Goal: Use online tool/utility: Utilize a website feature to perform a specific function

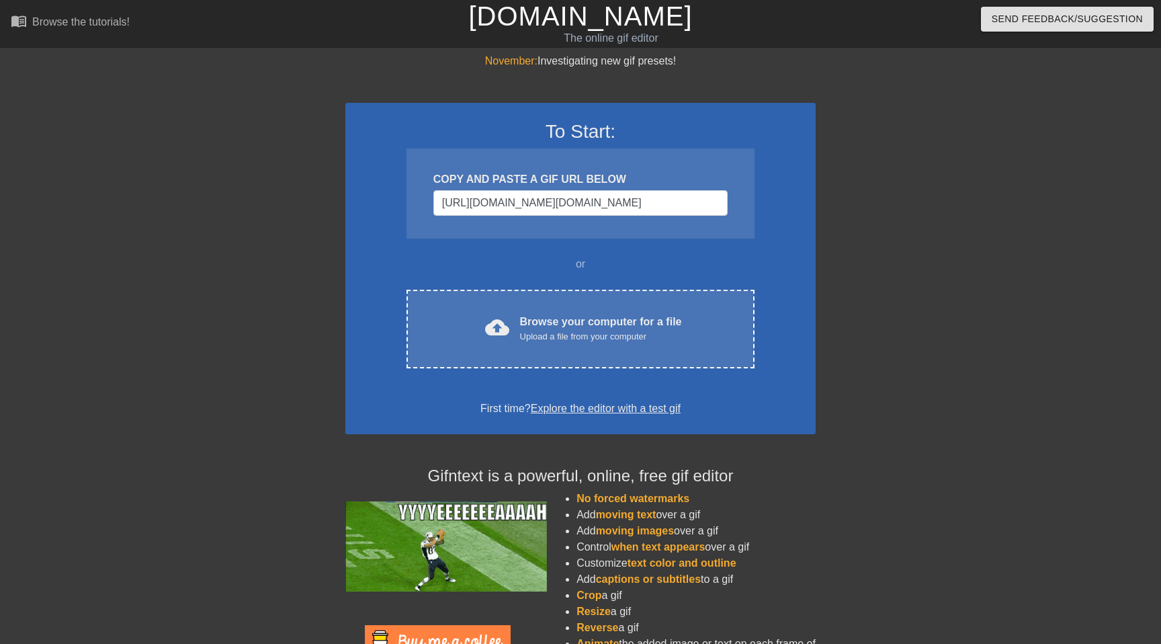
scroll to position [0, 1138]
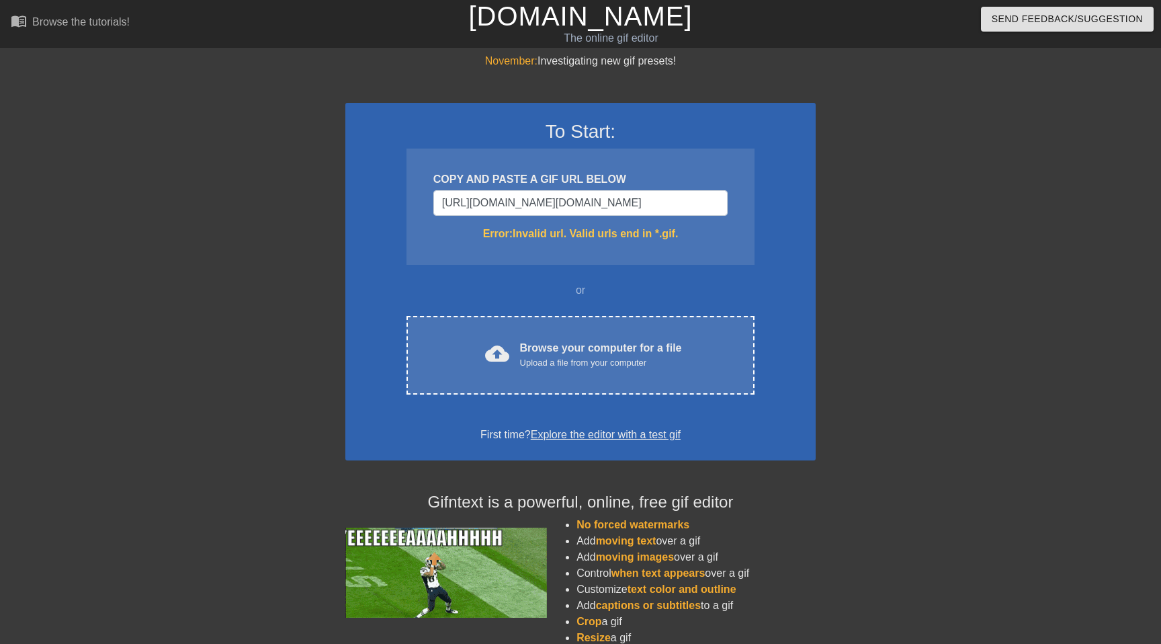
type input "[URL][DOMAIN_NAME][DOMAIN_NAME]."
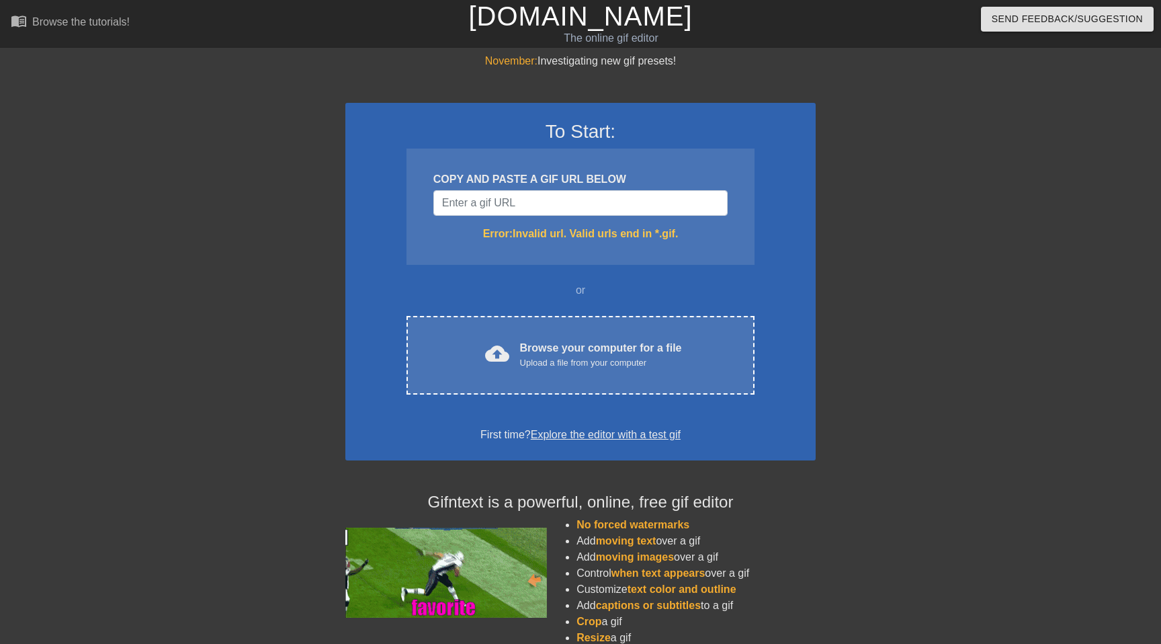
scroll to position [0, 0]
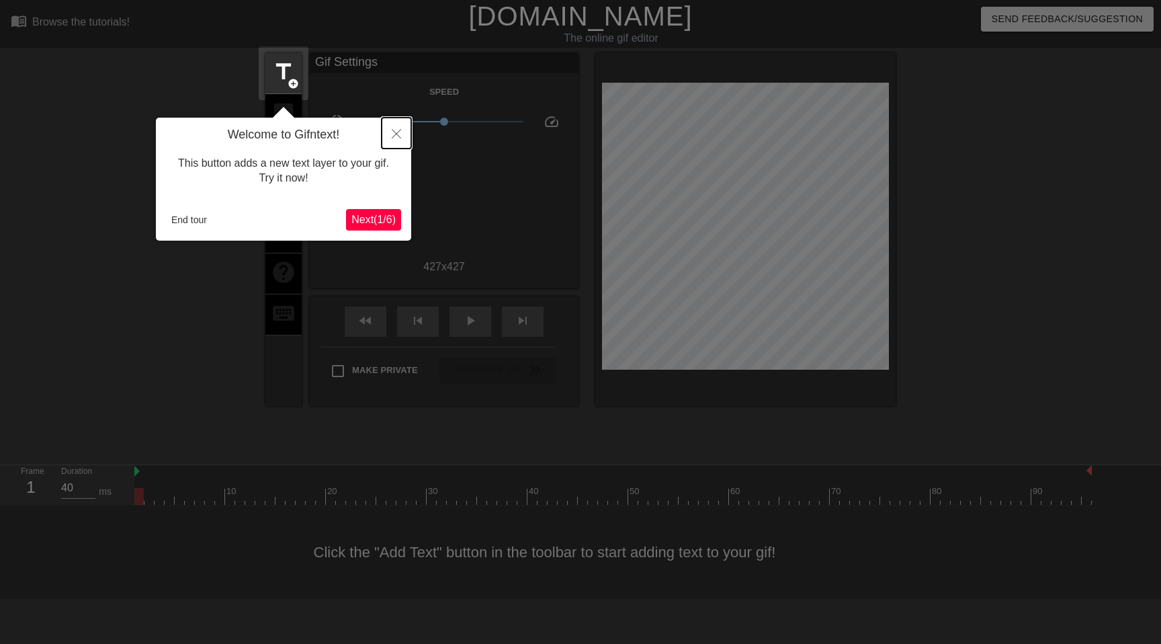
click at [397, 133] on icon "Close" at bounding box center [396, 133] width 9 height 9
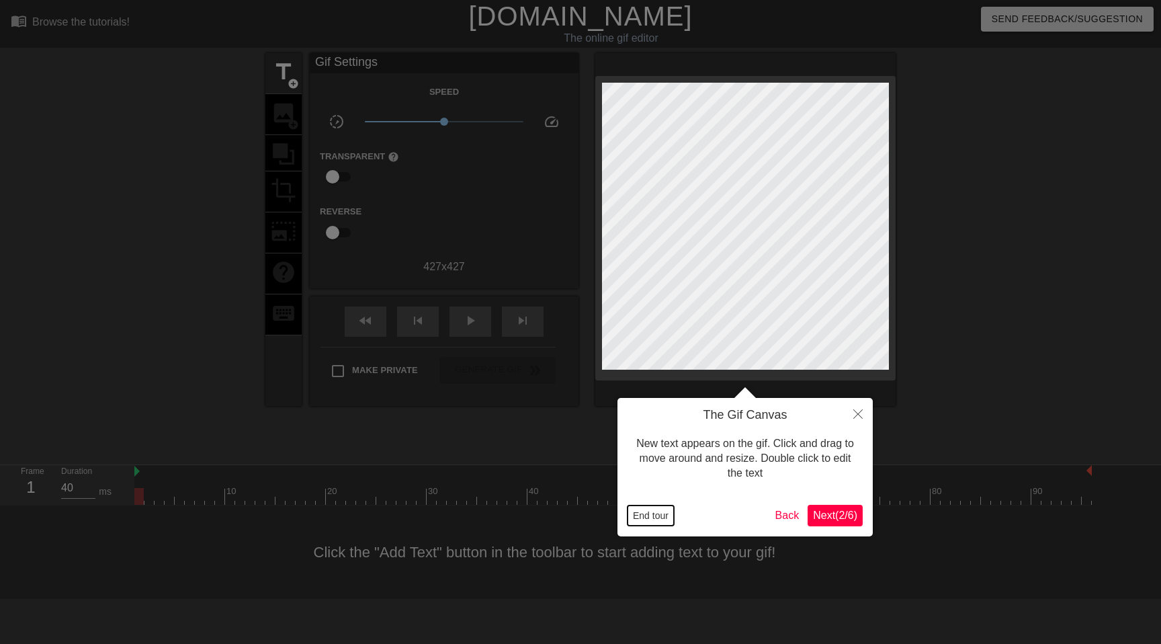
click at [653, 507] on button "End tour" at bounding box center [651, 515] width 46 height 20
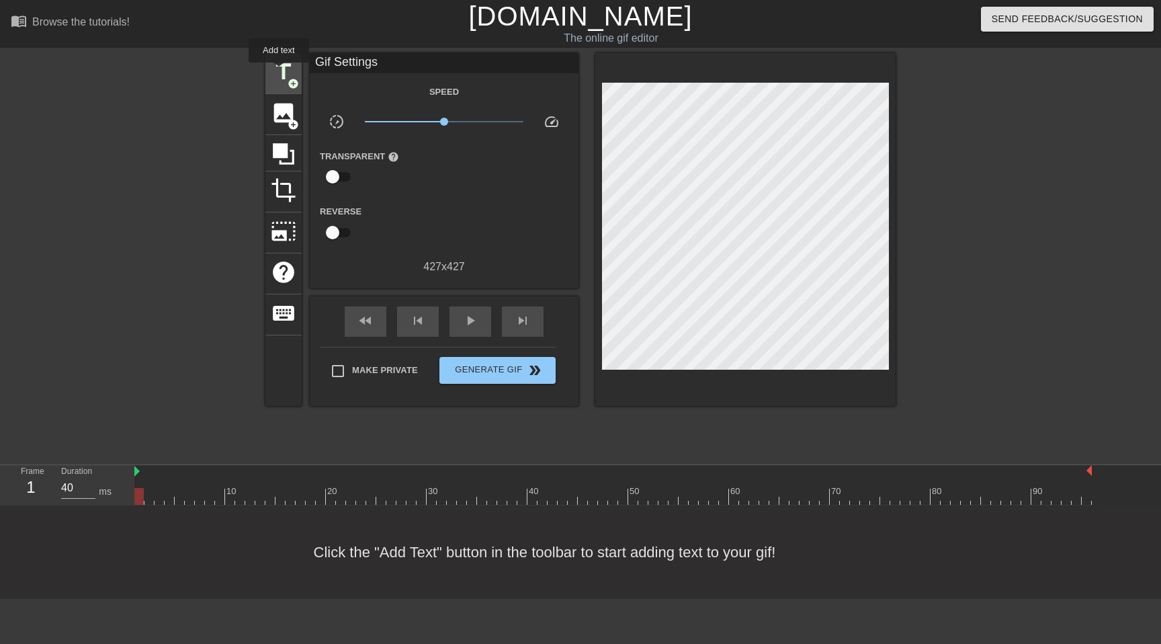
click at [280, 72] on span "title" at bounding box center [284, 72] width 26 height 26
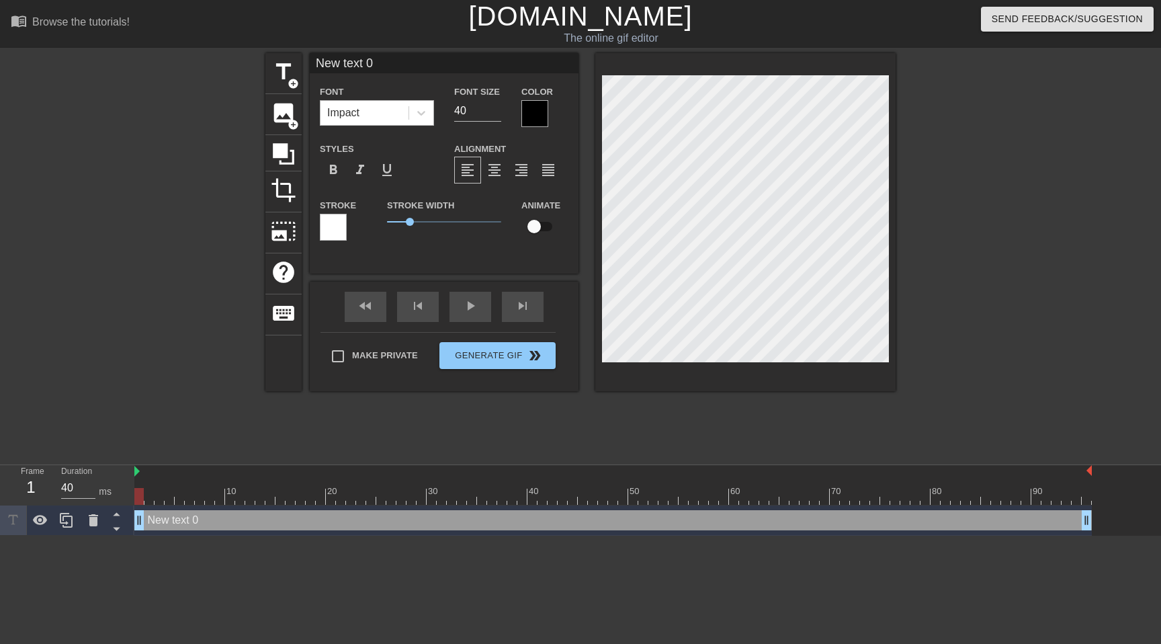
click at [354, 112] on div "Impact" at bounding box center [343, 113] width 32 height 16
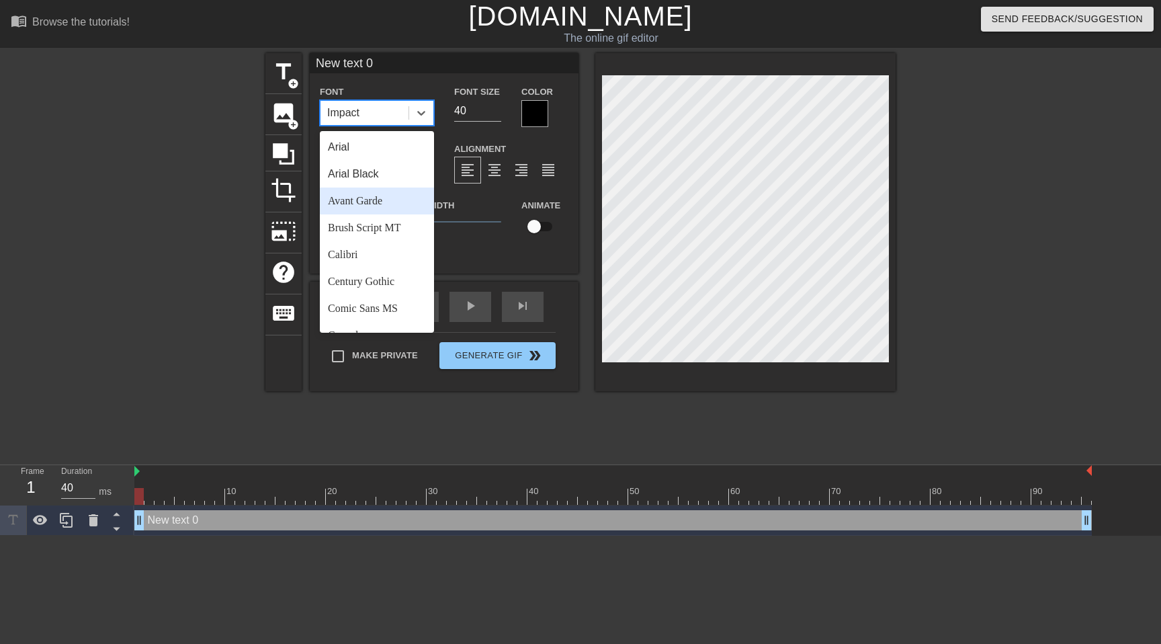
click at [561, 289] on div "New text 0 Font option Avant Garde focused, 3 of 24. 24 results available. Use …" at bounding box center [444, 222] width 269 height 338
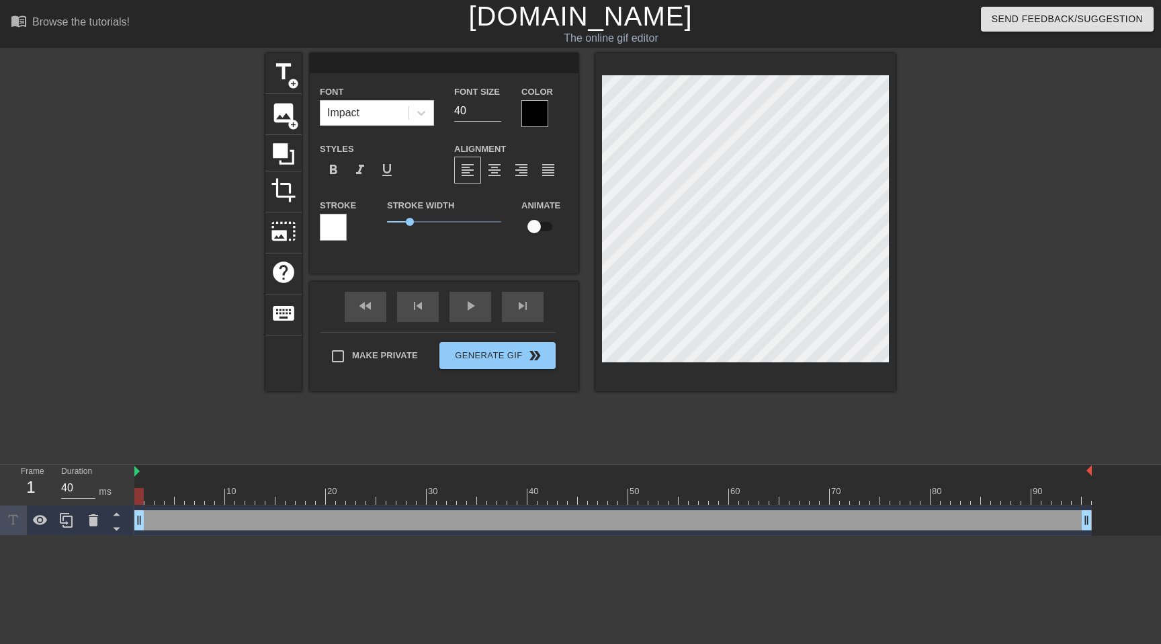
type input "b"
type textarea "b"
type input "by"
type textarea "by"
type input "byy"
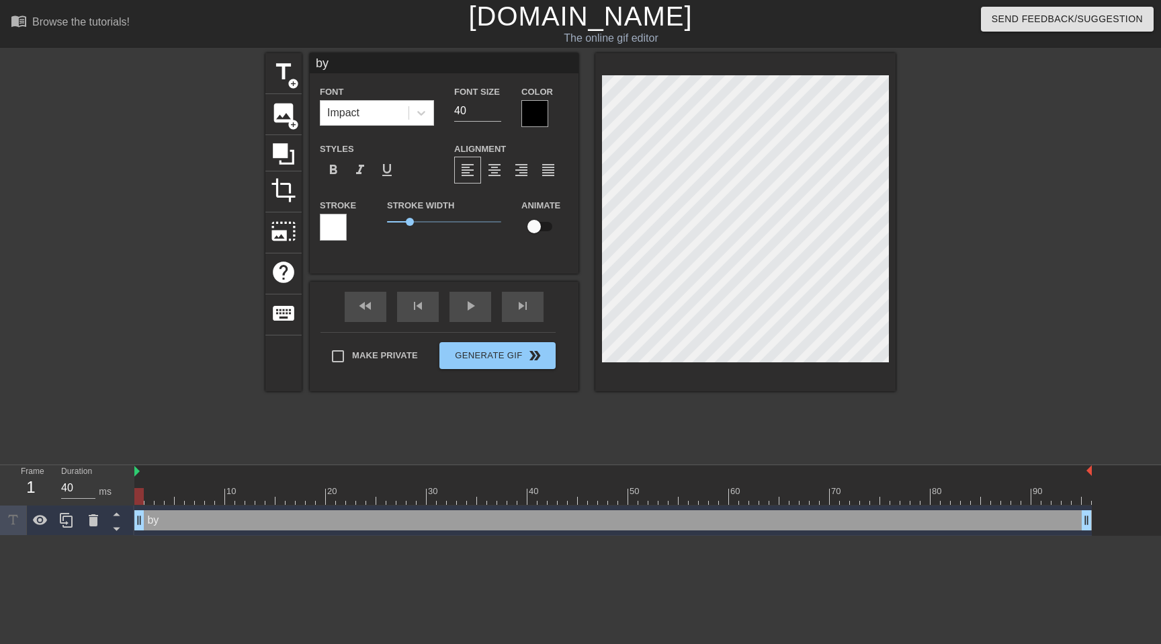
type textarea "byy"
type input "byyy"
type textarea "byyy"
type input "byyyy"
type textarea "byyyy"
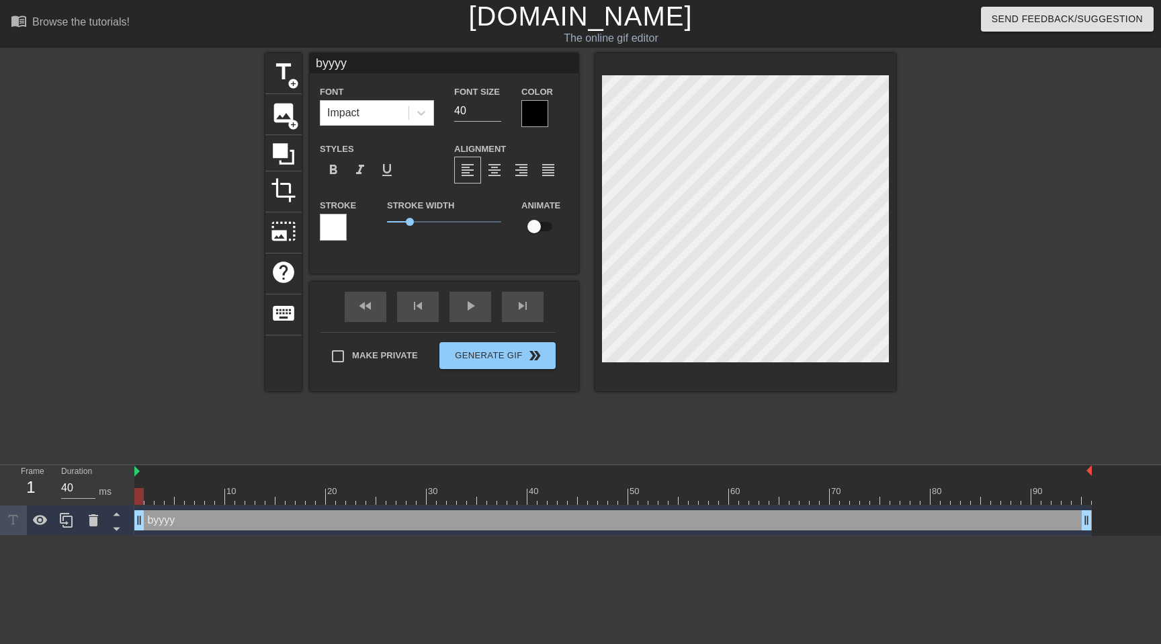
type input "byyyyy"
type textarea "byyyyy"
type input "byyyyyy"
type textarea "byyyyyy"
type input "byyyyyyy"
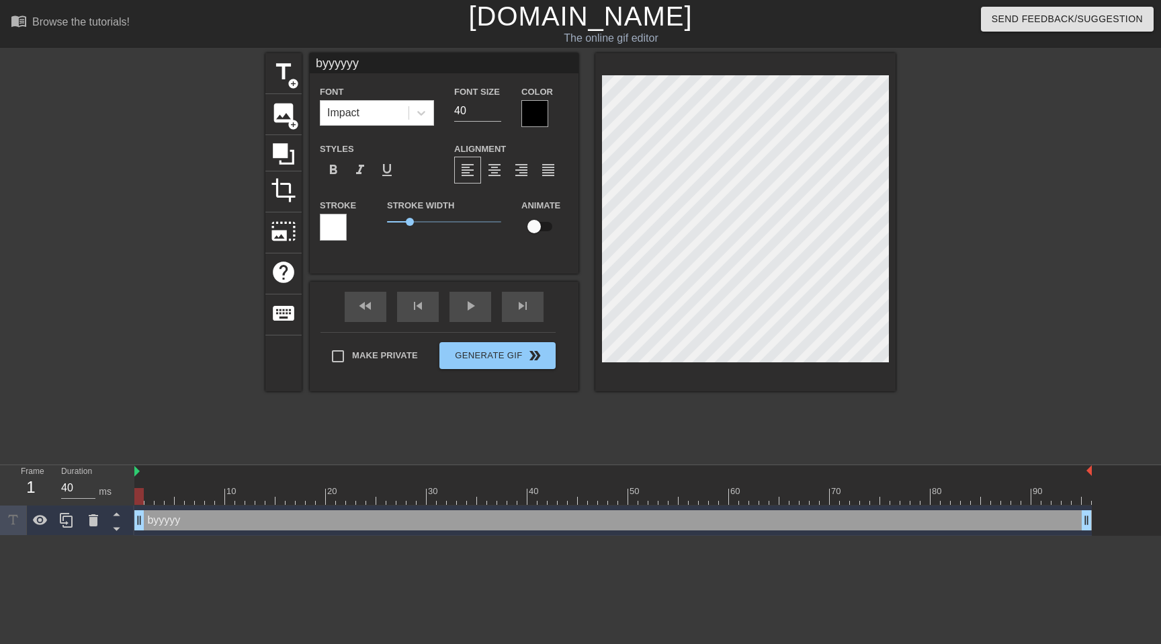
type textarea "byyyyyyy"
type input "byyyyyyyy"
type textarea "byyyyyyyy"
type input "byyyyyyyyy"
type textarea "byyyyyyyyy"
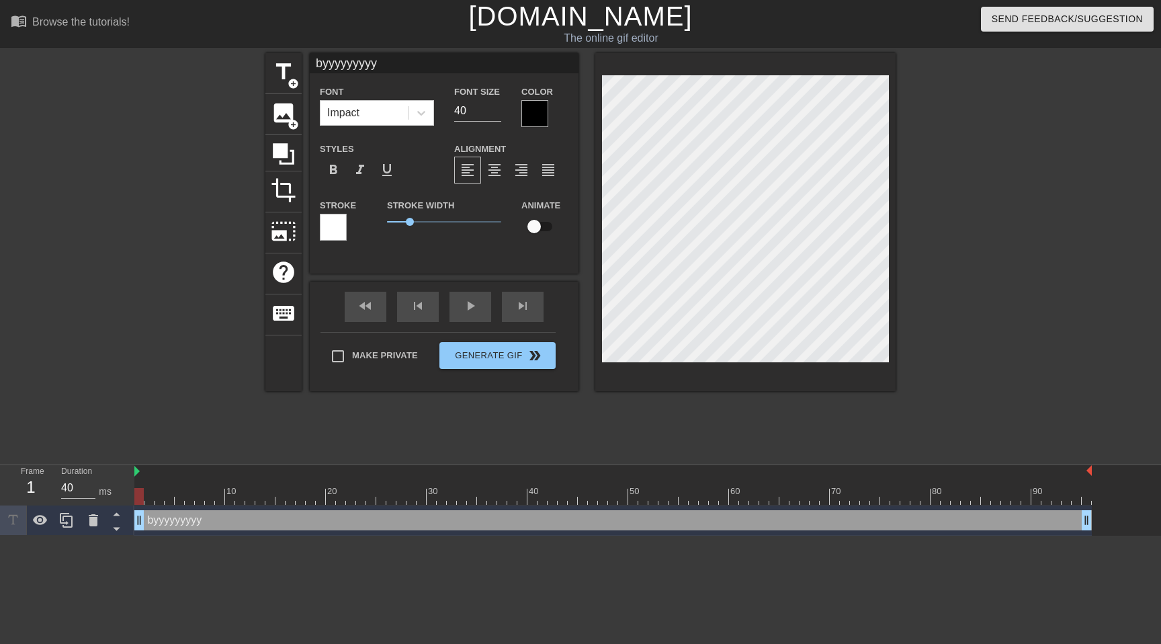
scroll to position [0, 3]
type input "byyyyyyyyye"
type textarea "byyyyyyyyye"
type input "byyyyyyyyyye"
type textarea "byyyyyyyyyye"
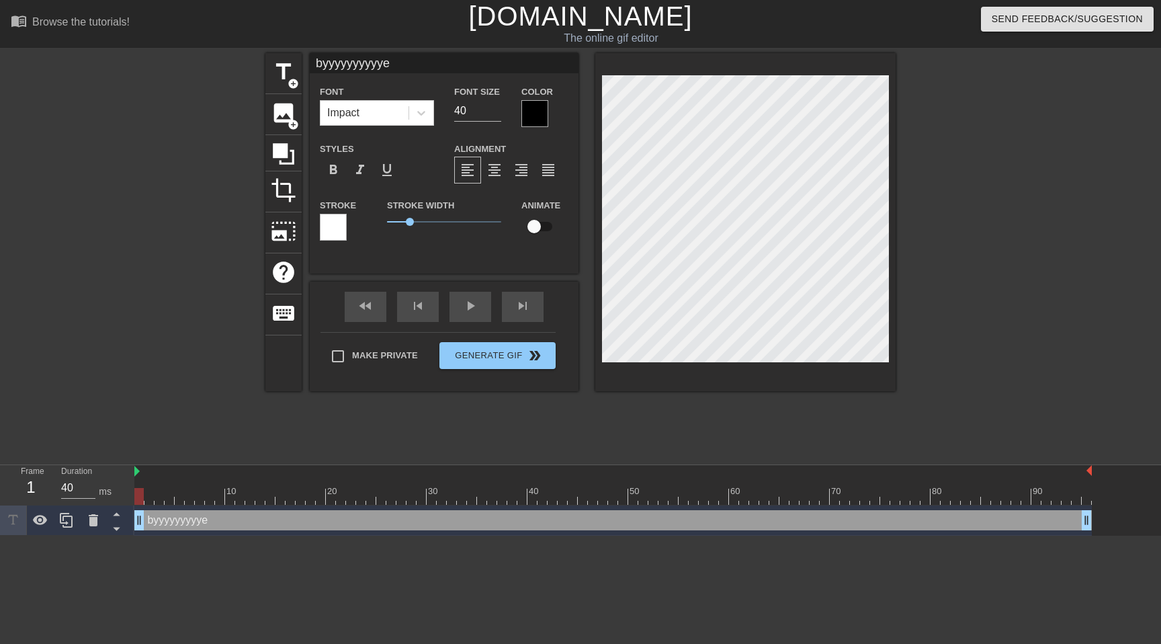
scroll to position [0, 3]
type input "byyyyyyyyyyye"
type textarea "byyyyyyyyyyye"
click at [533, 106] on div at bounding box center [535, 113] width 27 height 27
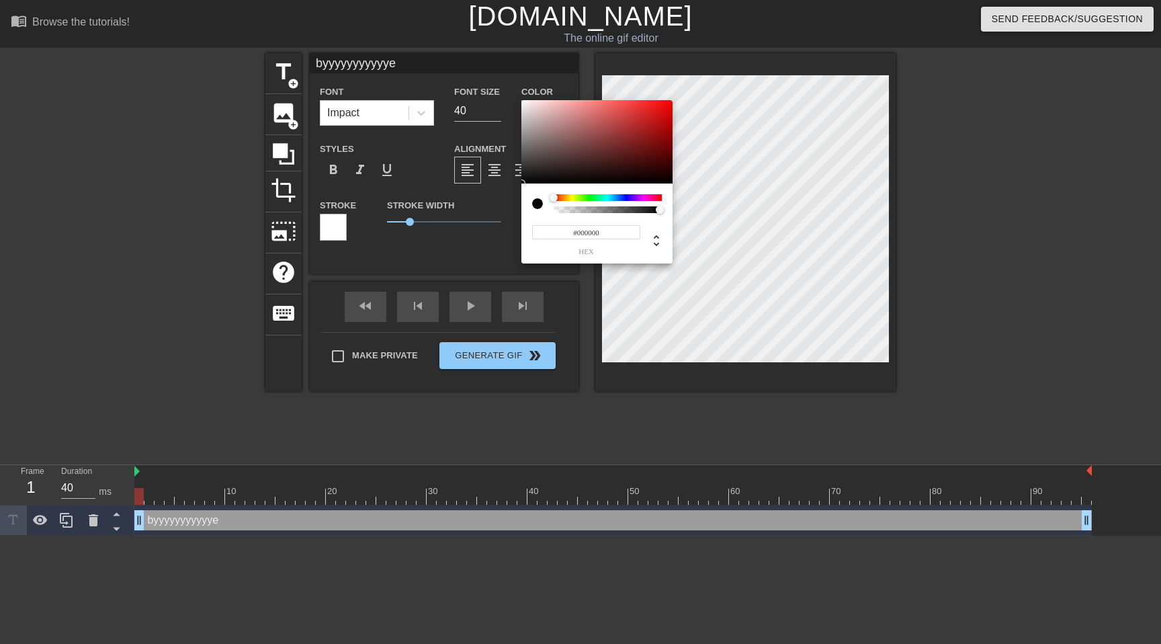
type input "0"
drag, startPoint x: 660, startPoint y: 208, endPoint x: 477, endPoint y: 209, distance: 182.8
click at [477, 209] on div "0 r 0 g 0 b 0 a" at bounding box center [580, 322] width 1161 height 644
type input "0"
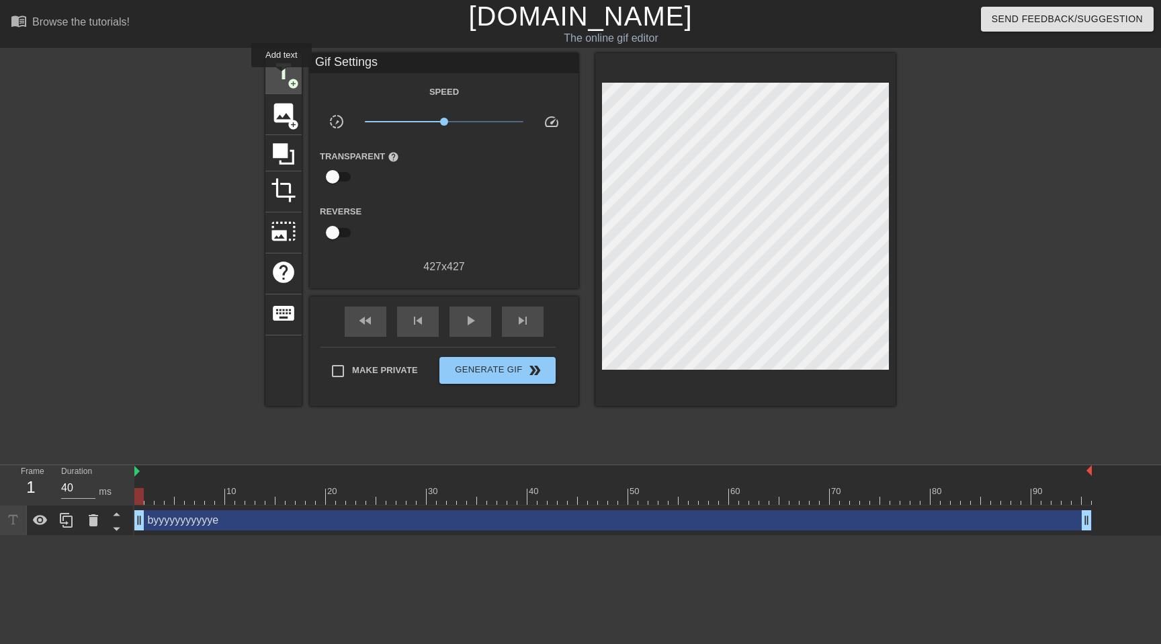
click at [282, 77] on span "title" at bounding box center [284, 72] width 26 height 26
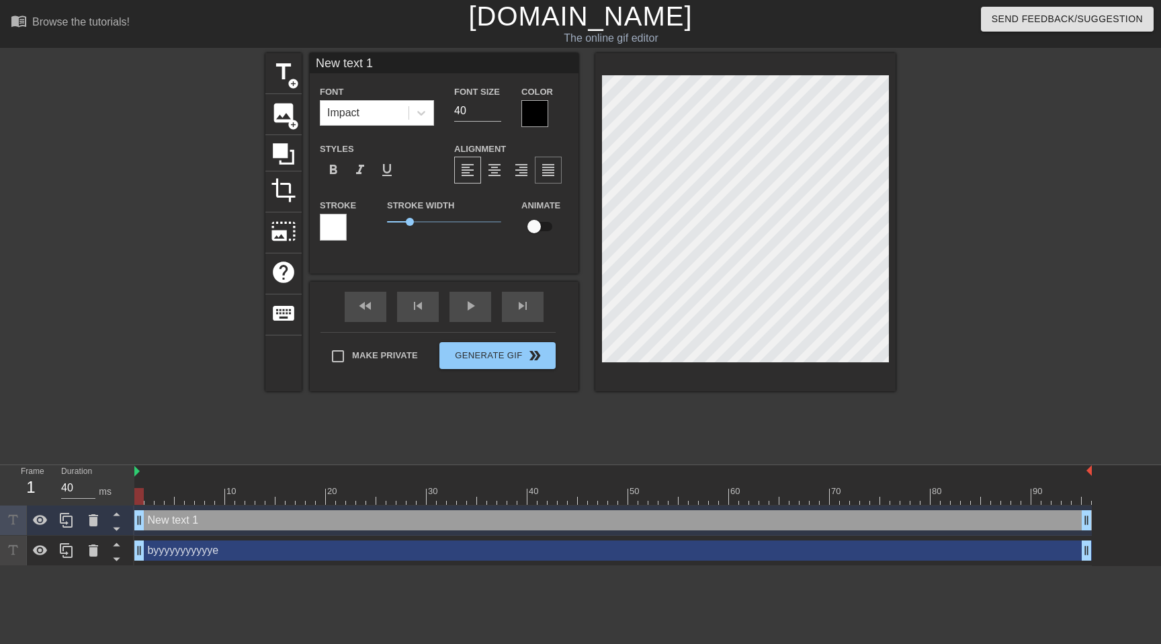
scroll to position [0, 2]
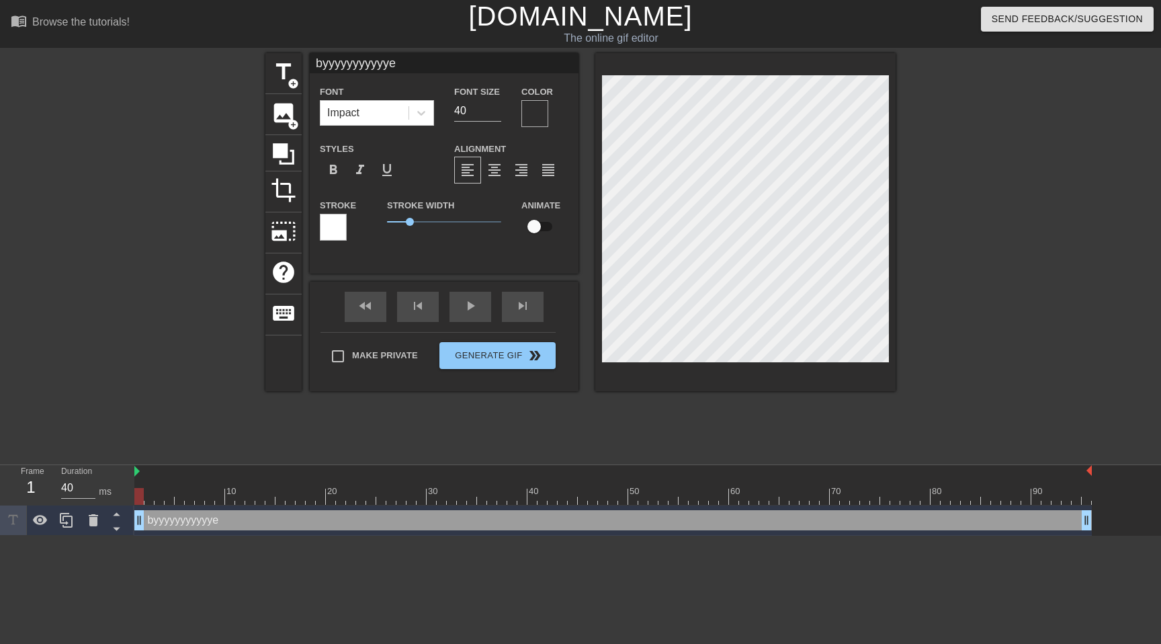
click at [333, 224] on div at bounding box center [333, 227] width 27 height 27
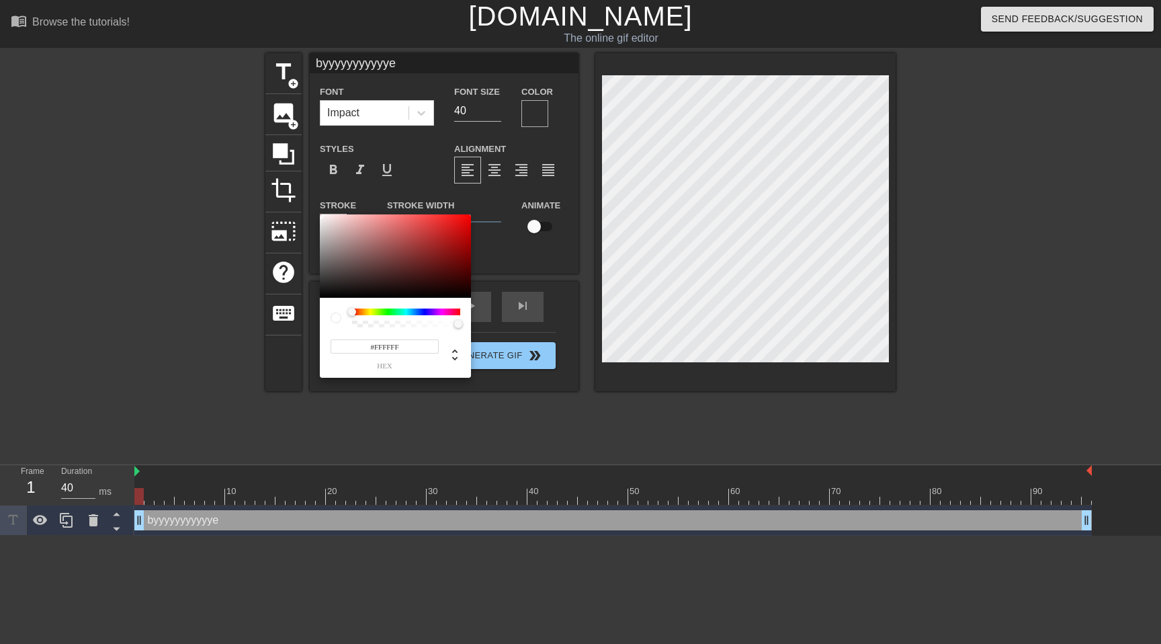
click at [333, 224] on div at bounding box center [395, 255] width 151 height 83
type input "#FFFFFF"
drag, startPoint x: 333, startPoint y: 224, endPoint x: 298, endPoint y: 210, distance: 37.1
click at [298, 210] on div "#FFFFFF hex" at bounding box center [580, 322] width 1161 height 644
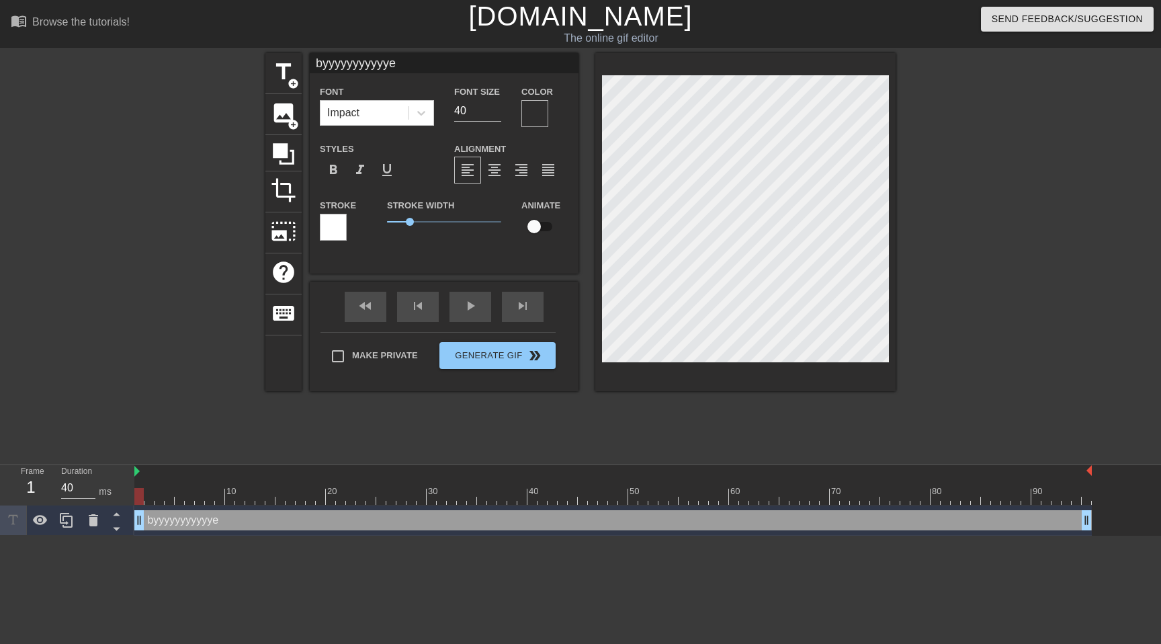
click at [534, 108] on div at bounding box center [535, 113] width 27 height 27
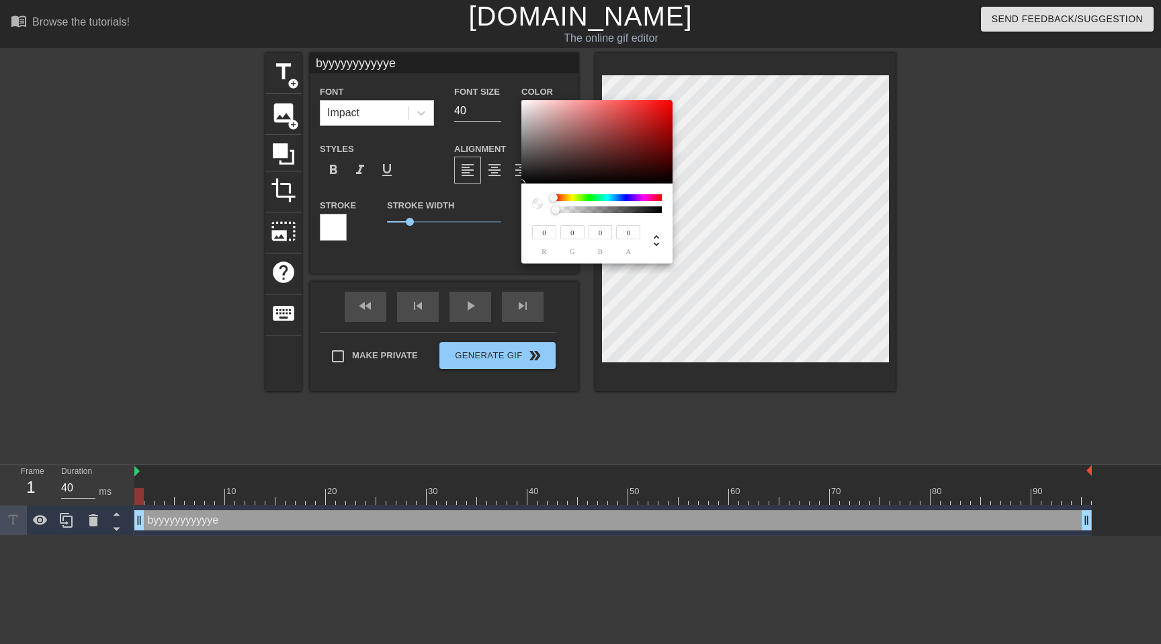
type input "8"
type input "10"
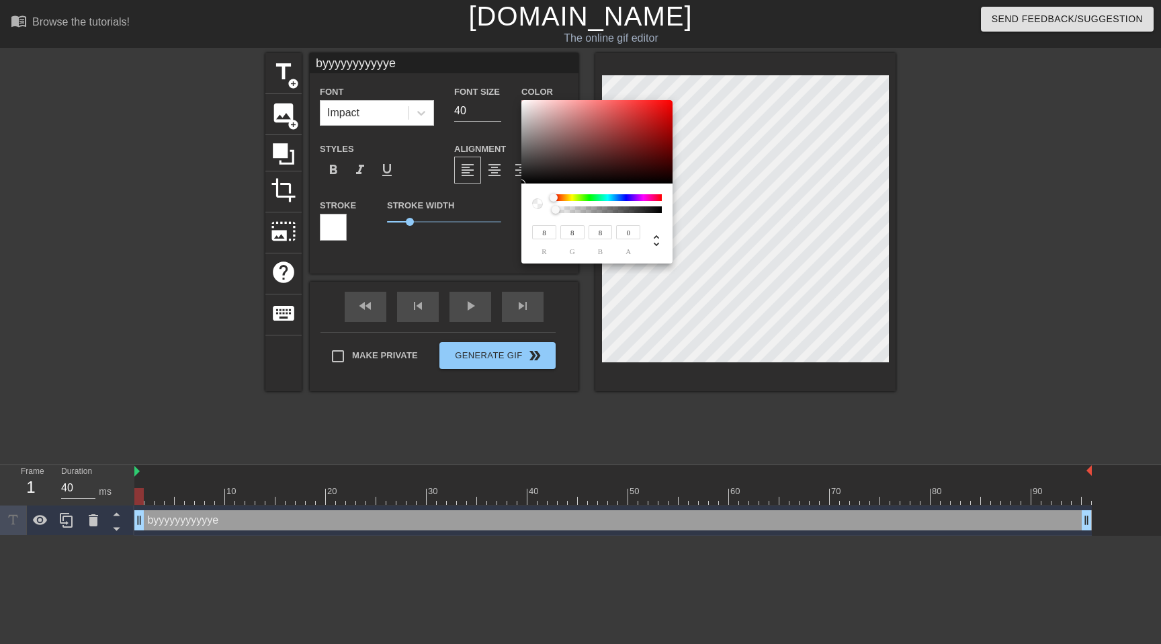
type input "10"
type input "59"
type input "58"
type input "142"
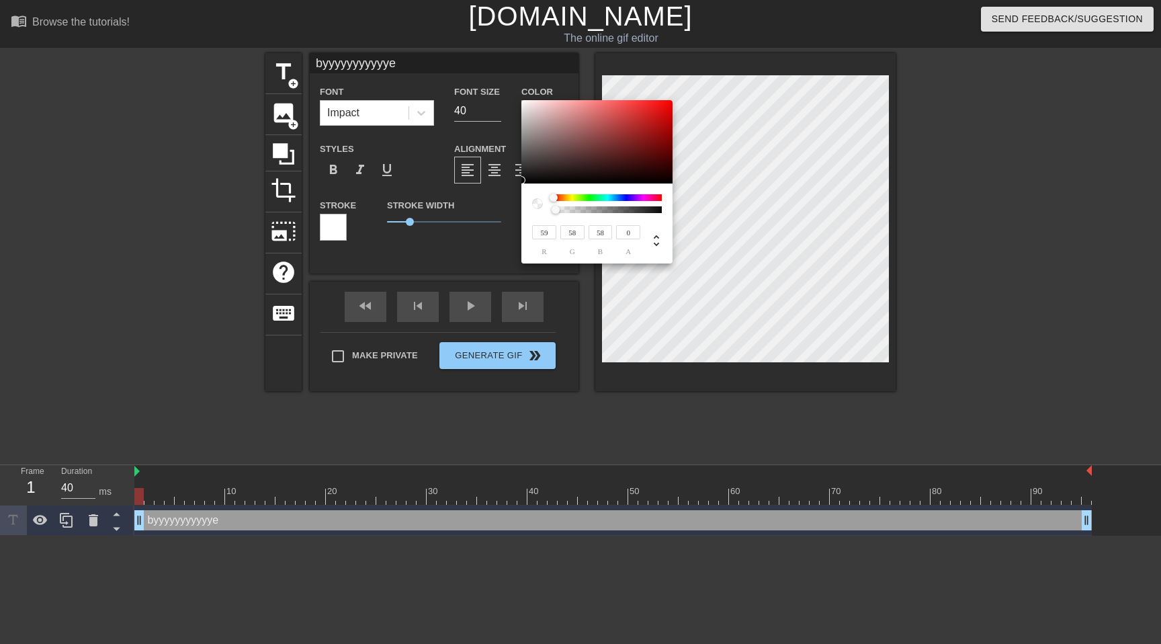
type input "139"
type input "173"
type input "170"
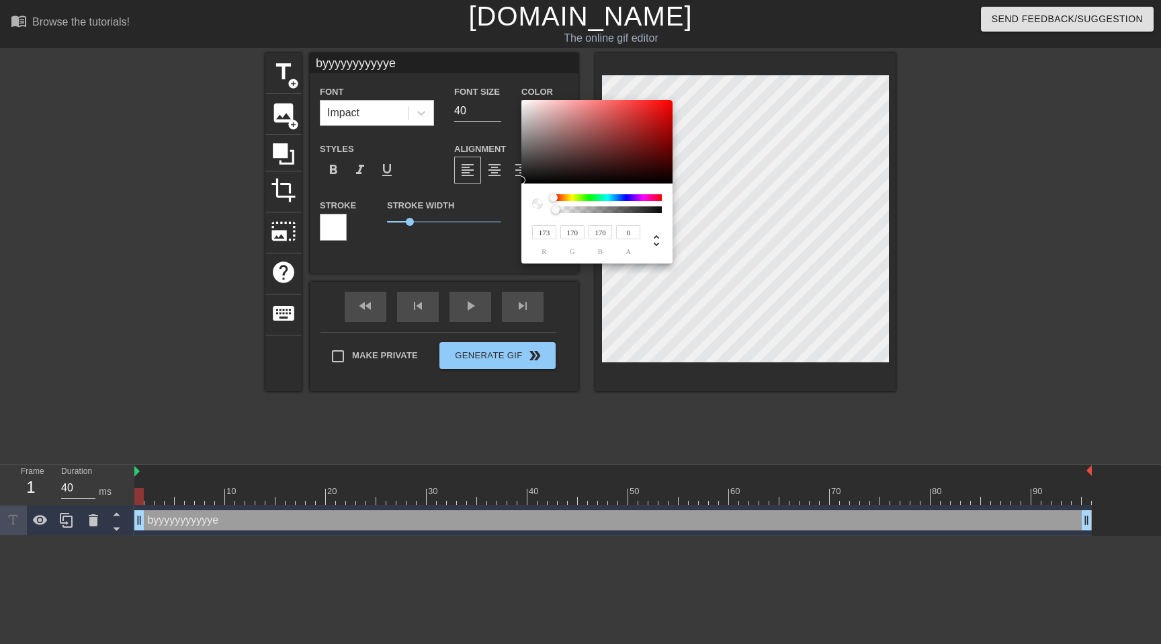
type input "206"
type input "202"
type input "214"
type input "210"
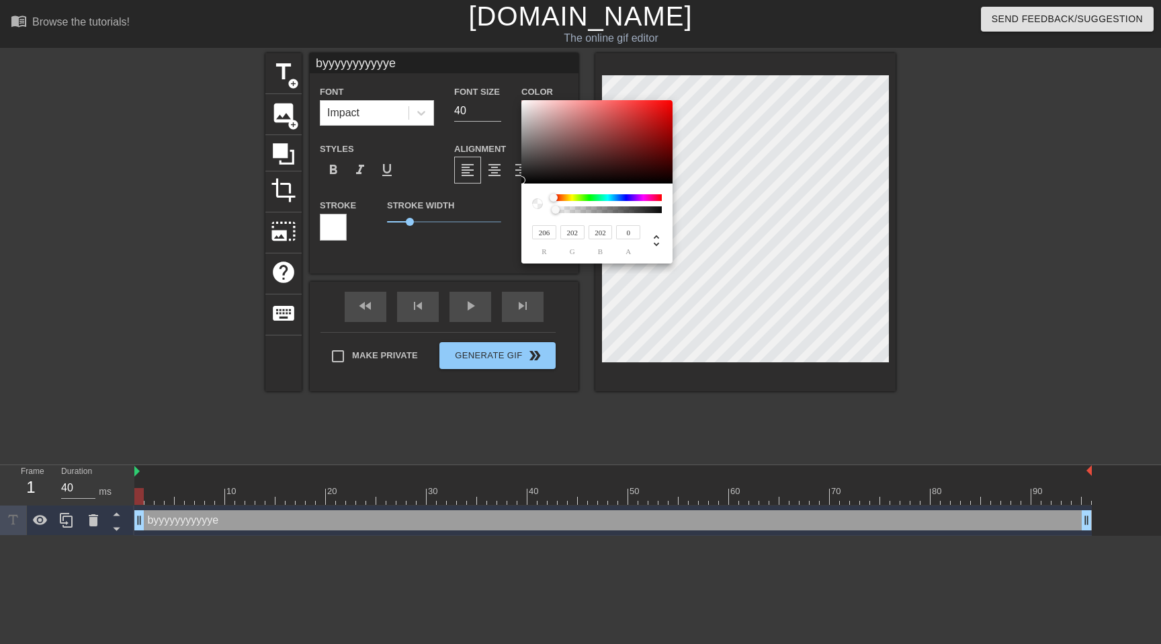
type input "210"
type input "220"
type input "216"
type input "243"
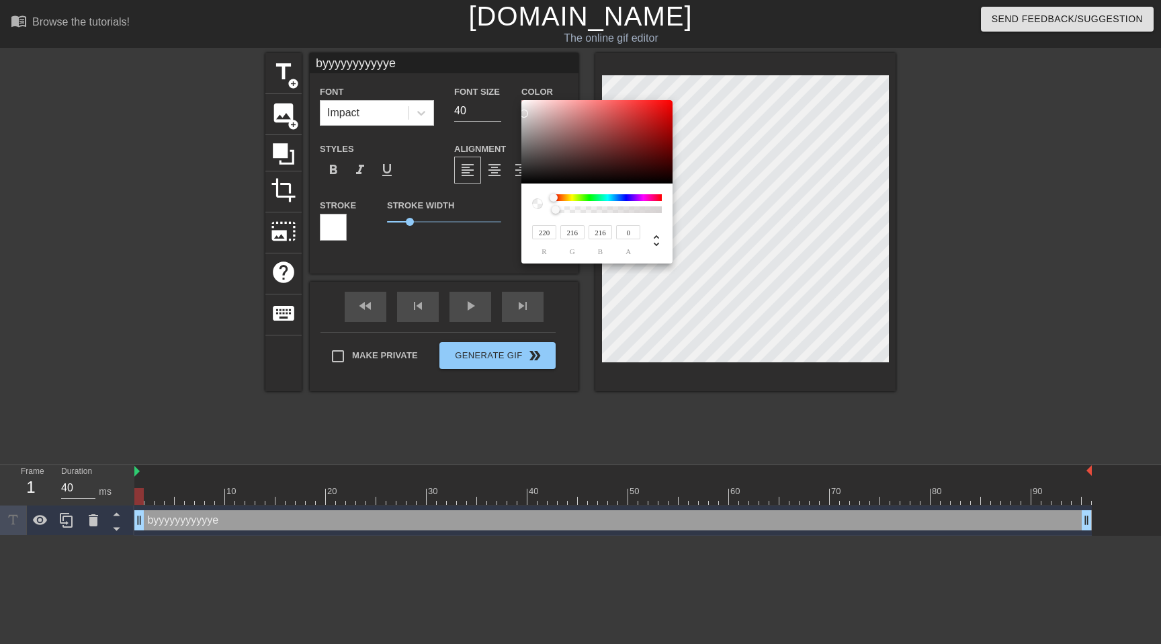
type input "238"
type input "255"
type input "250"
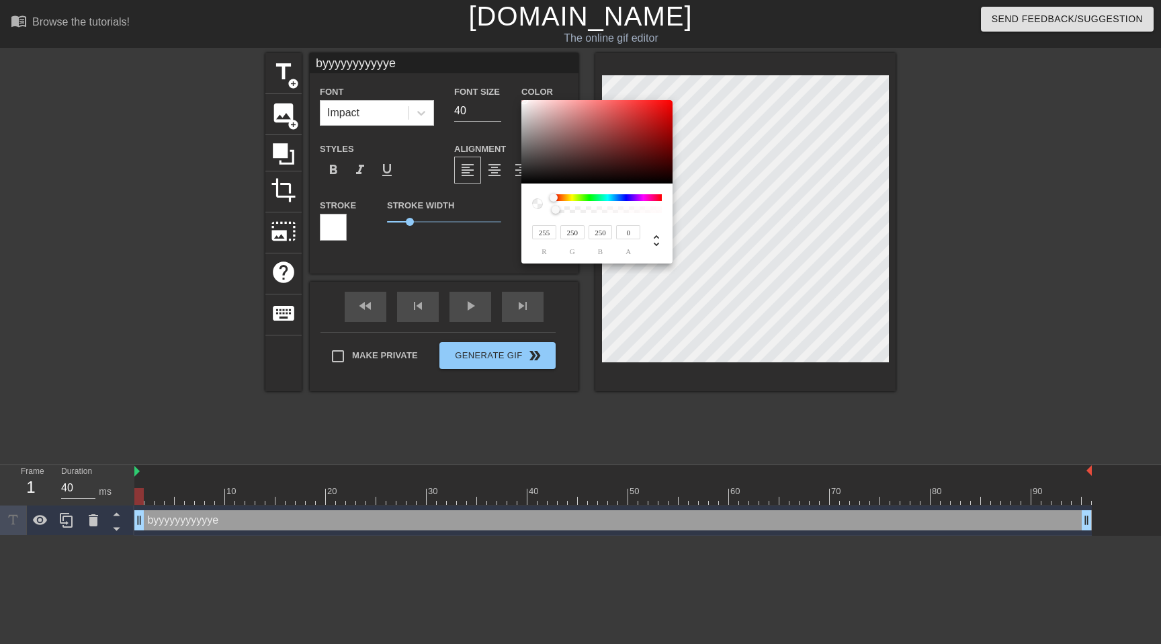
type input "252"
type input "28"
type input "142"
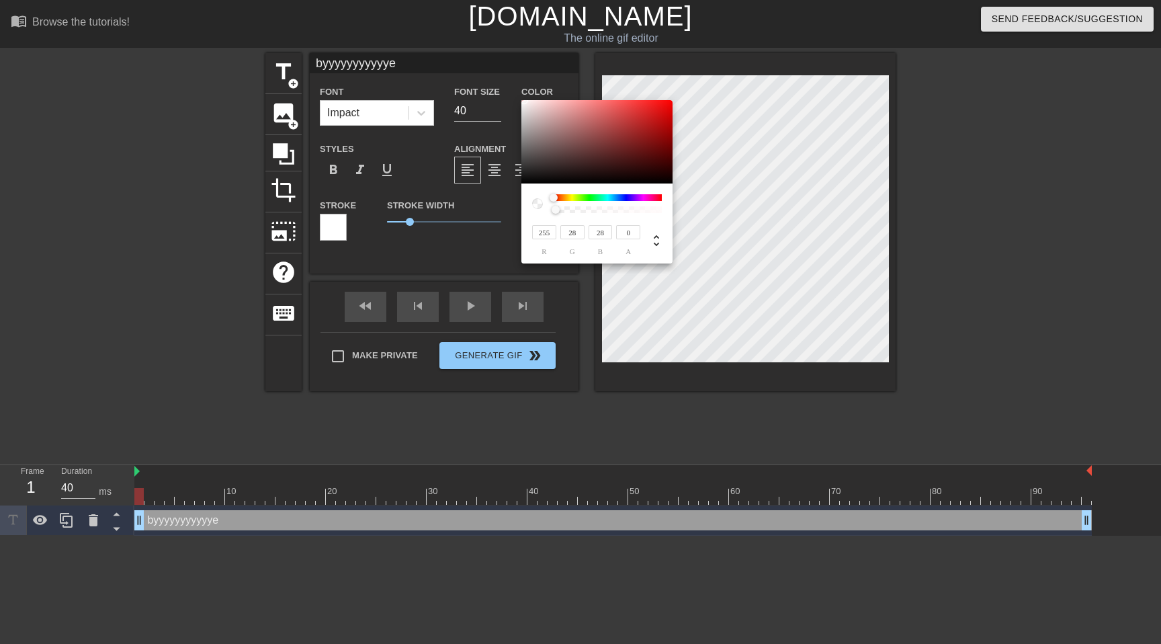
type input "142"
type input "255"
drag, startPoint x: 524, startPoint y: 181, endPoint x: 498, endPoint y: 89, distance: 95.1
click at [498, 89] on div "255 r 255 g 255 b 0 a" at bounding box center [580, 322] width 1161 height 644
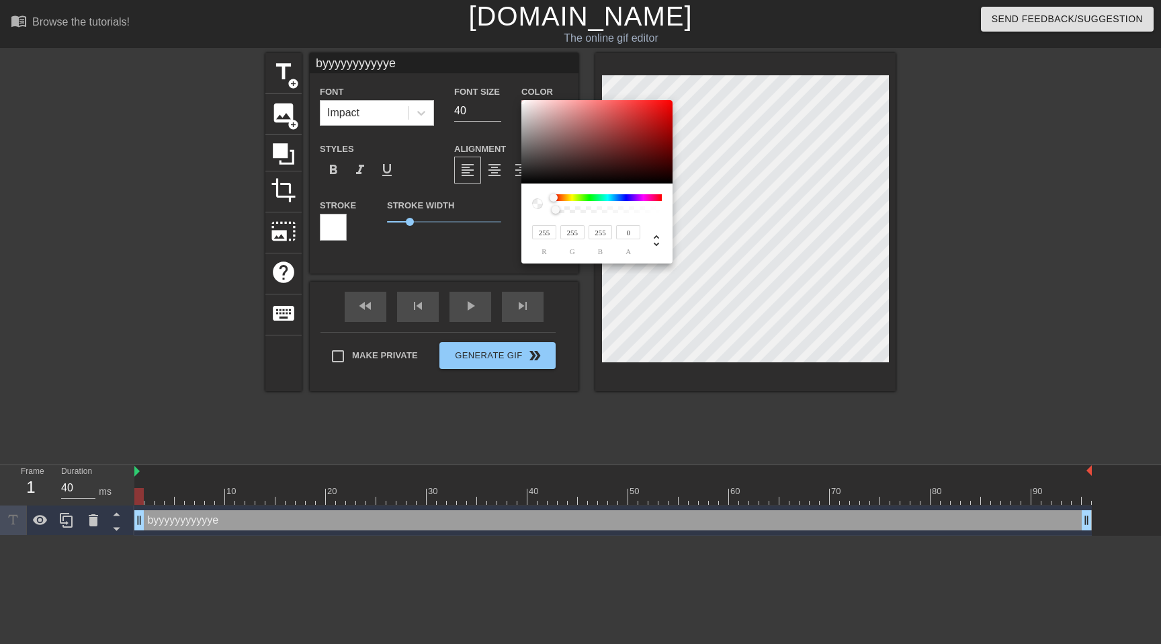
type input "241"
type input "235"
type input "243"
type input "237"
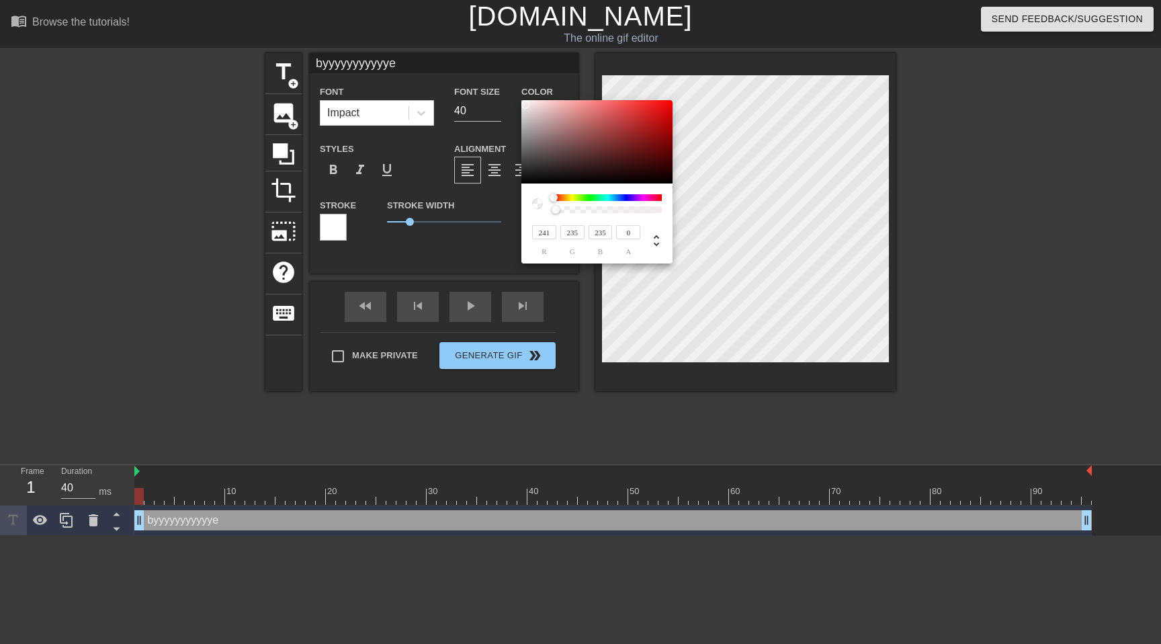
type input "237"
type input "245"
type input "240"
type input "249"
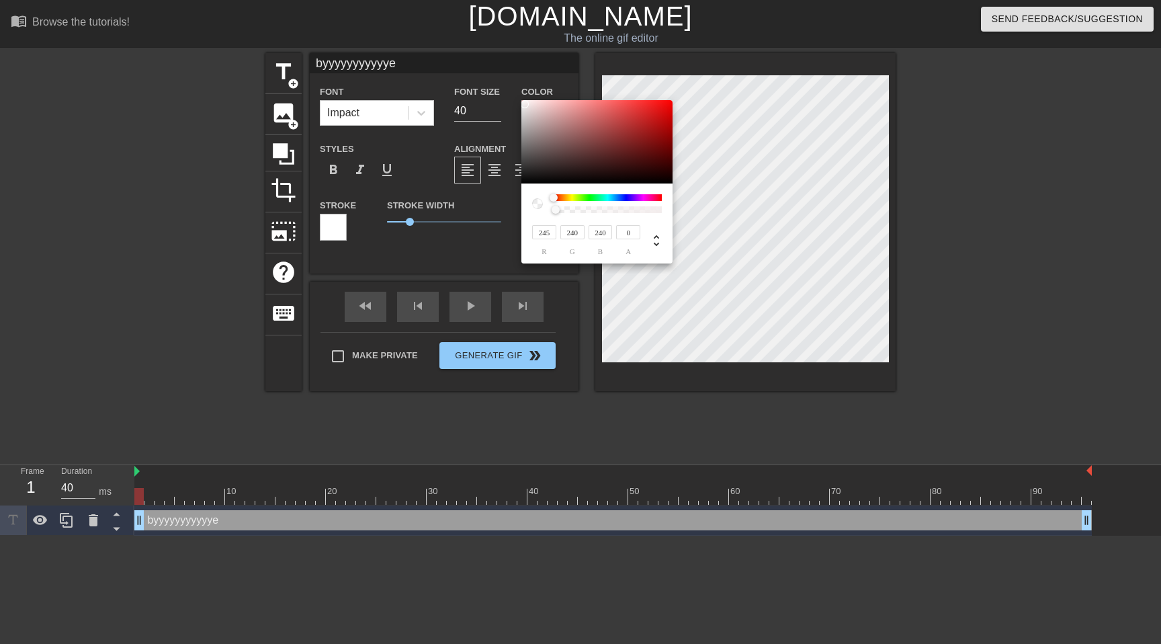
type input "246"
type input "255"
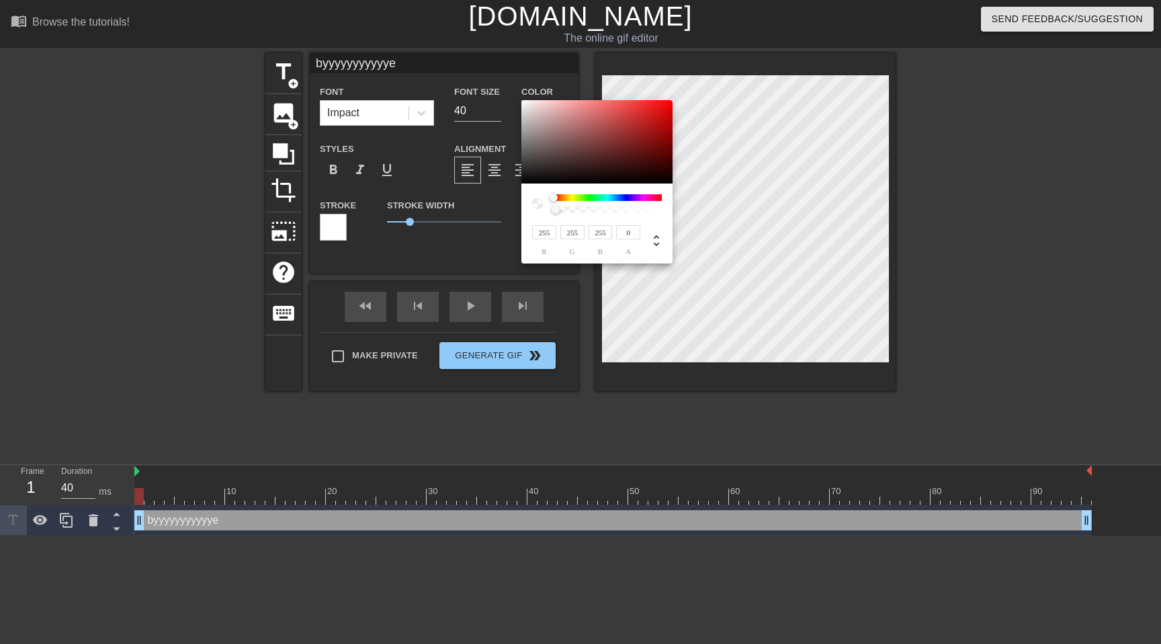
drag, startPoint x: 525, startPoint y: 105, endPoint x: 507, endPoint y: 91, distance: 22.5
click at [507, 91] on div "255 r 255 g 255 b 0 a" at bounding box center [580, 322] width 1161 height 644
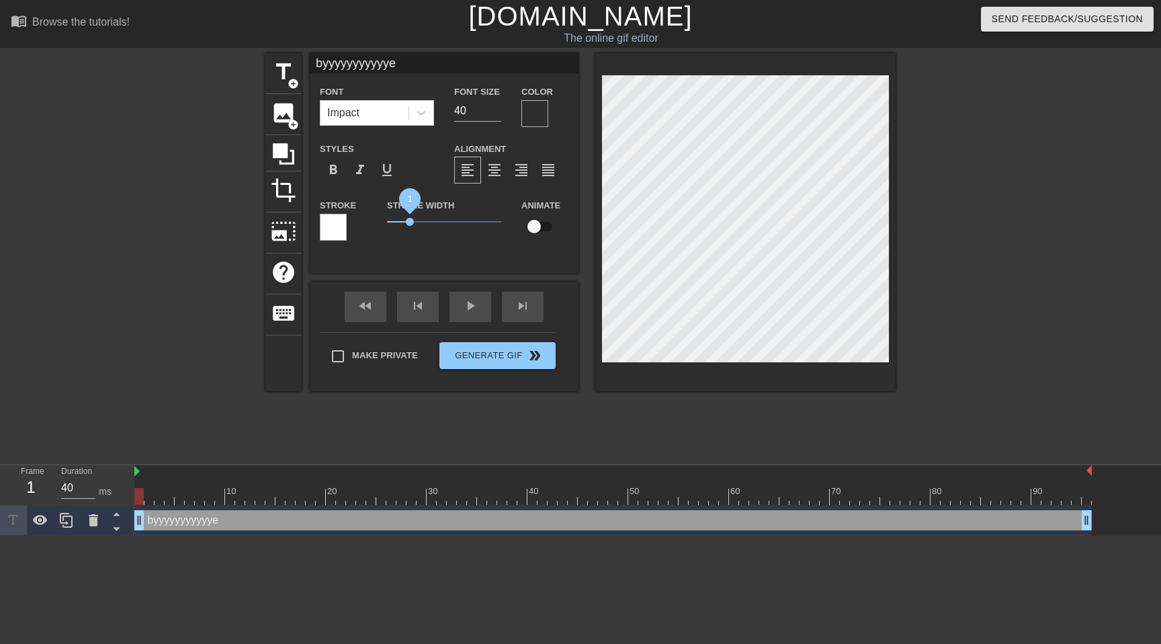
drag, startPoint x: 430, startPoint y: 220, endPoint x: 411, endPoint y: 224, distance: 19.2
click at [410, 224] on span "1" at bounding box center [444, 222] width 114 height 16
click at [547, 230] on input "checkbox" at bounding box center [534, 227] width 77 height 26
click at [547, 230] on input "checkbox" at bounding box center [547, 227] width 77 height 26
checkbox input "false"
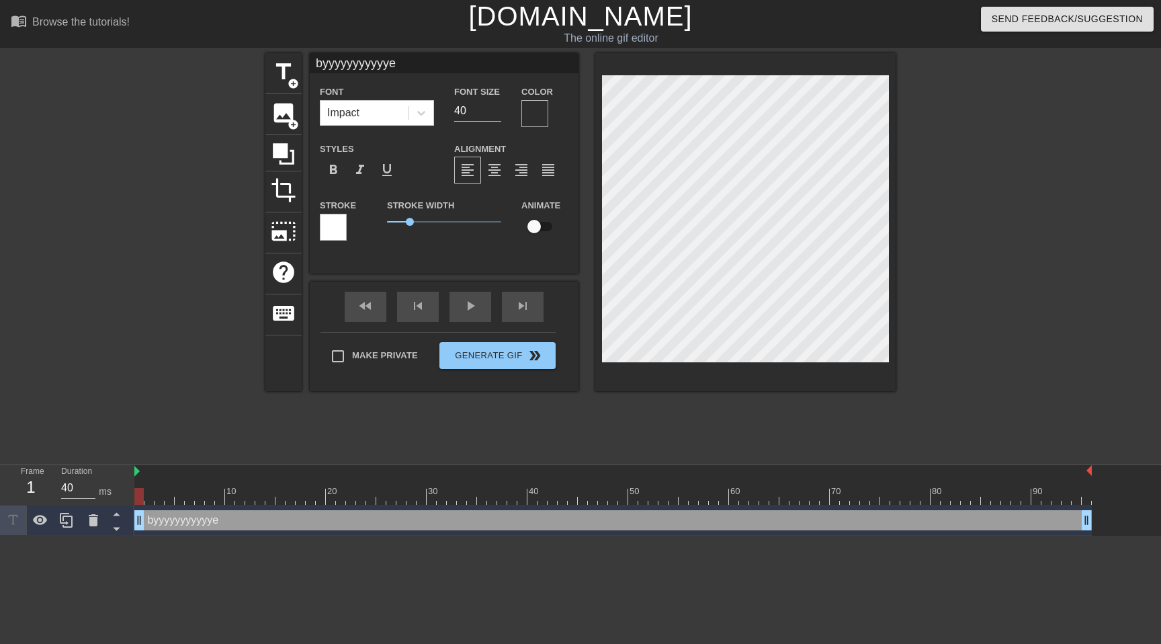
click at [531, 118] on div at bounding box center [535, 113] width 27 height 27
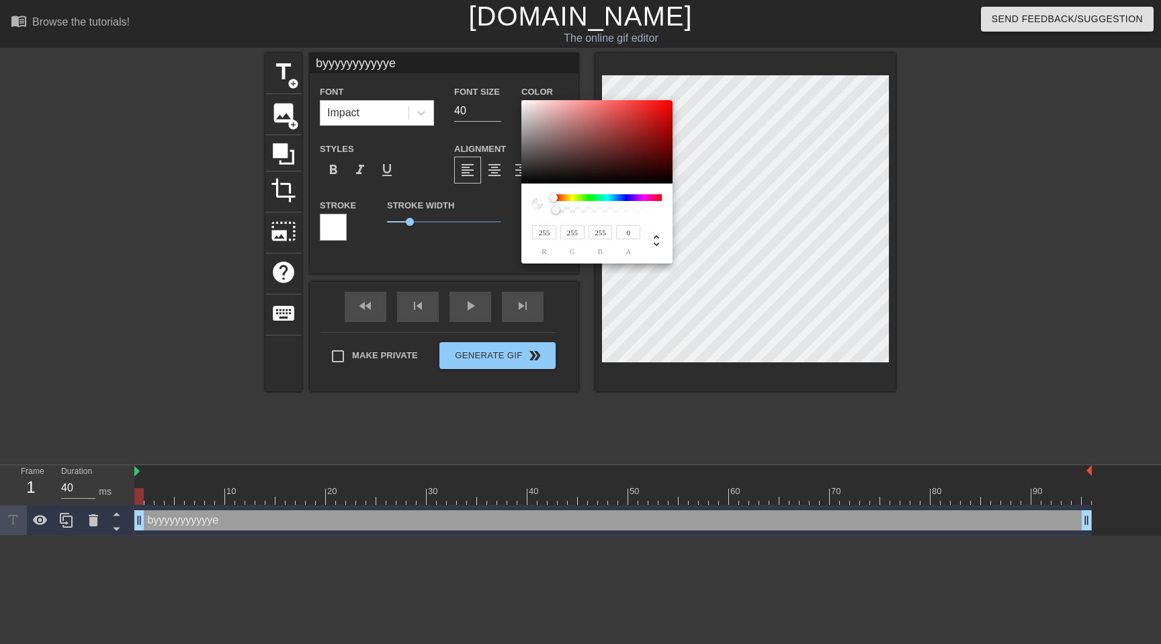
type input "74"
type input "37"
click at [598, 159] on div at bounding box center [597, 141] width 151 height 83
type input "185"
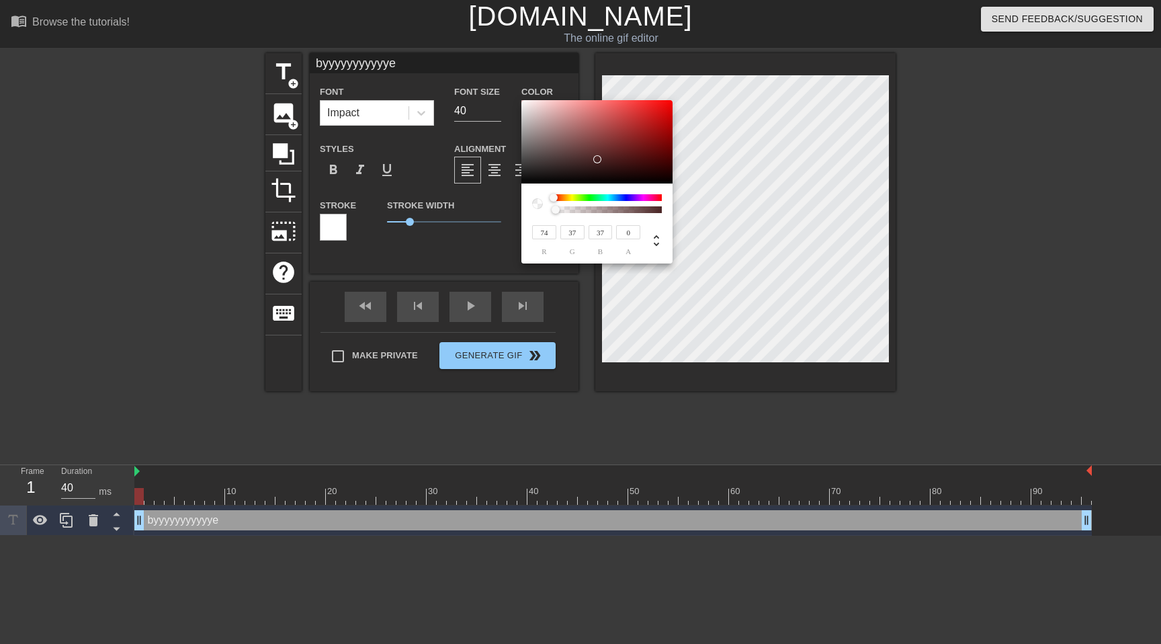
type input "48"
click at [633, 123] on div at bounding box center [597, 141] width 151 height 83
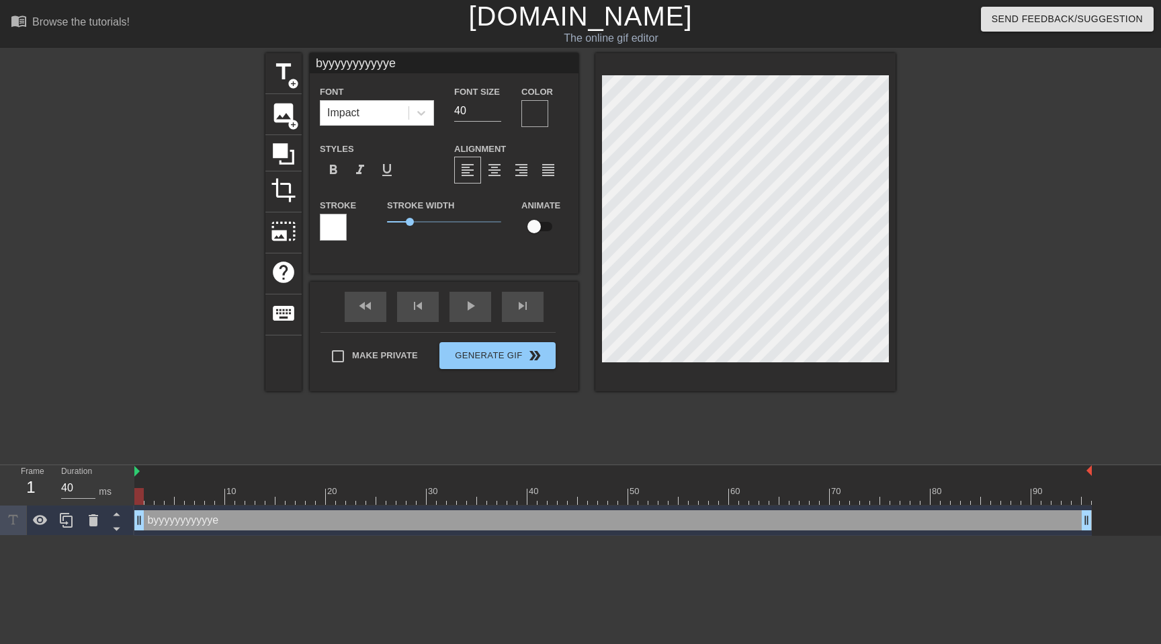
click at [538, 112] on div at bounding box center [535, 113] width 27 height 27
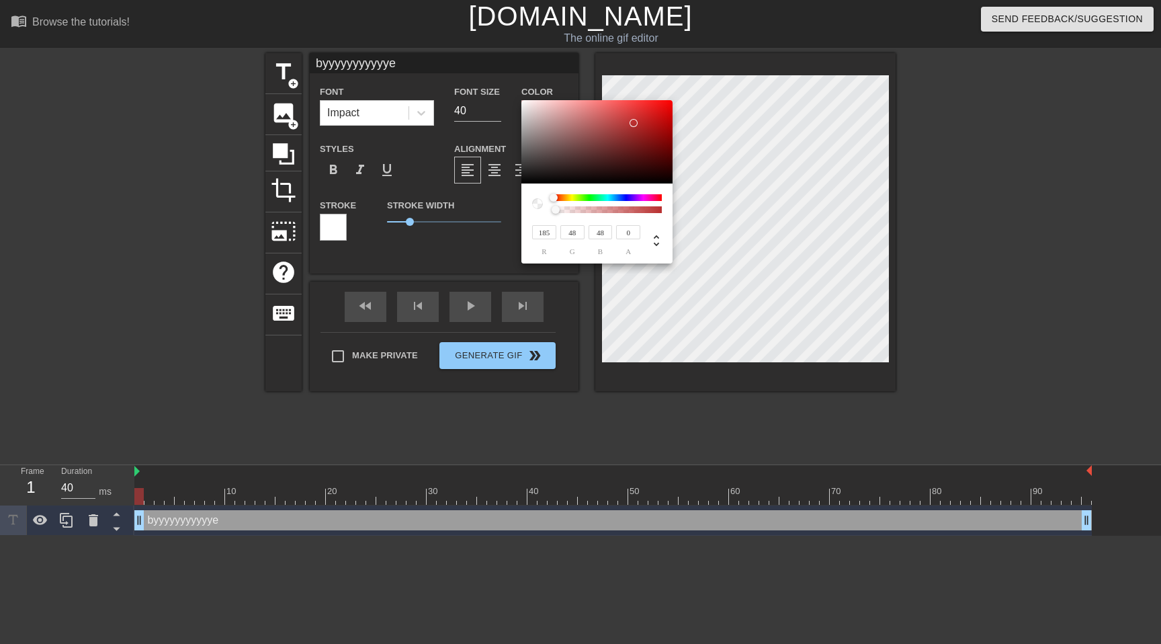
type input "181"
type input "50"
type input "197"
type input "63"
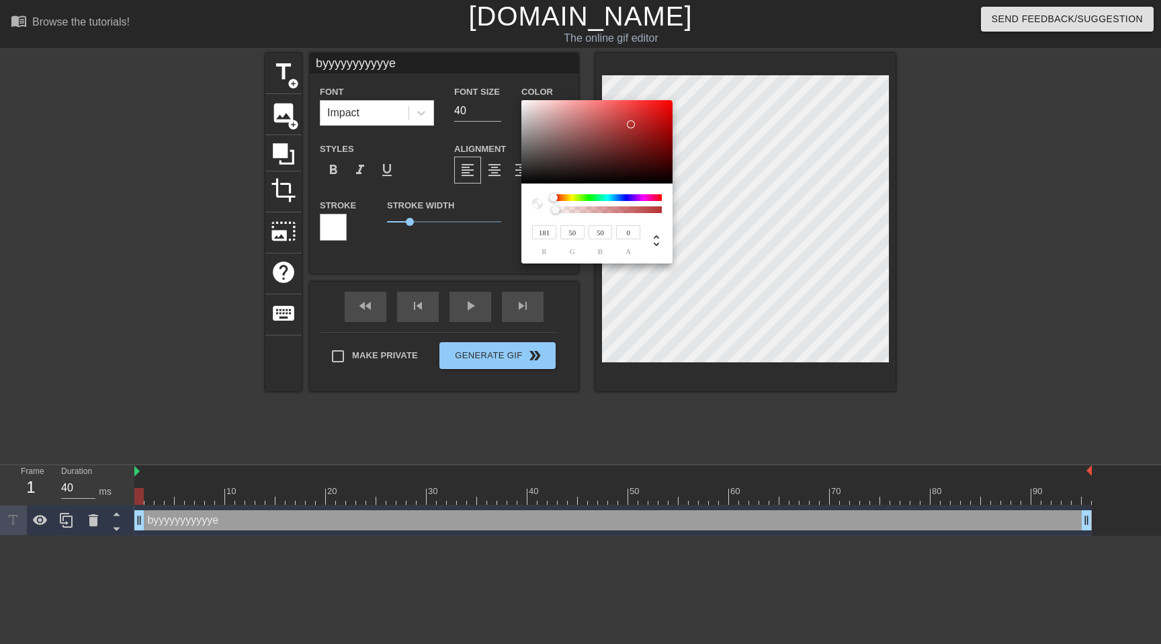
type input "63"
type input "222"
type input "90"
type input "226"
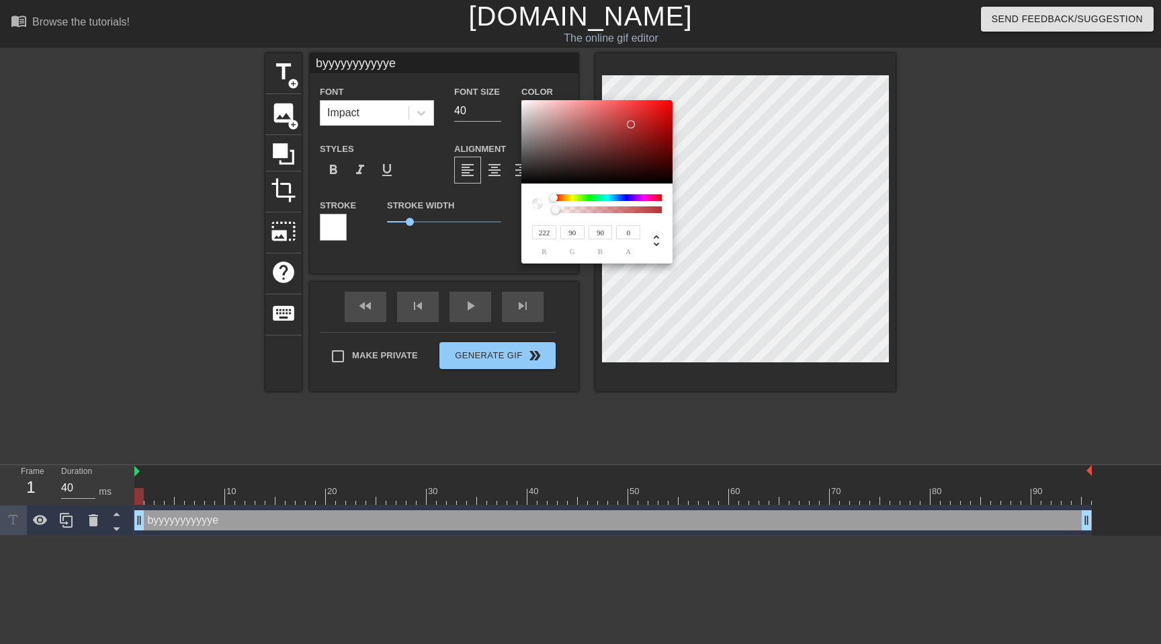
type input "105"
type input "147"
type input "192"
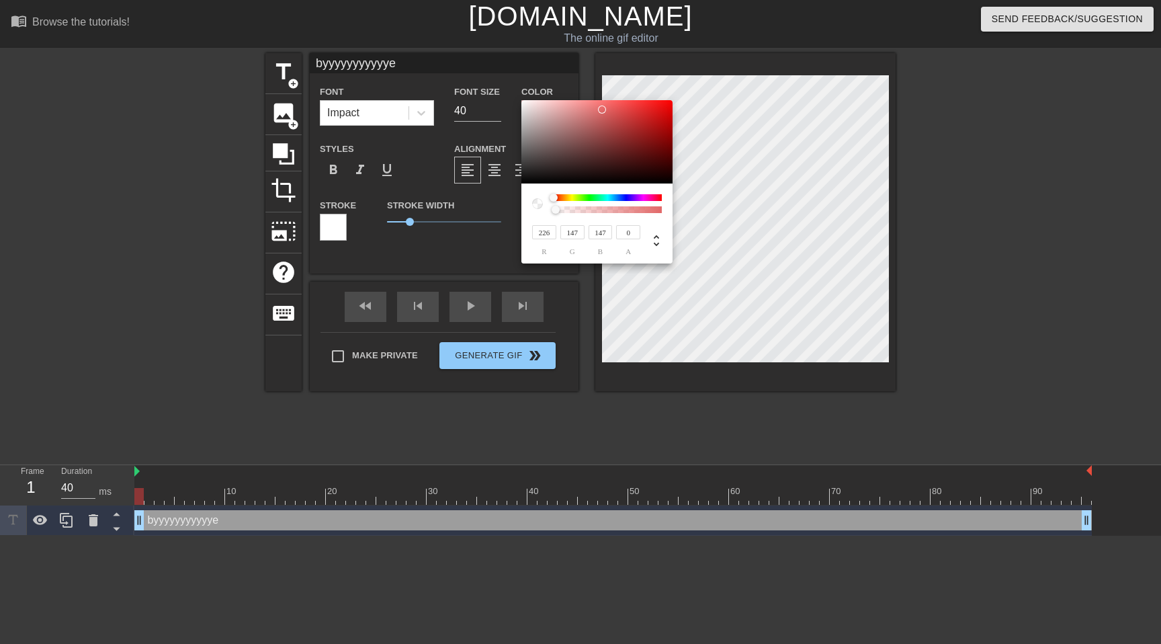
type input "192"
type input "228"
type input "215"
type input "223"
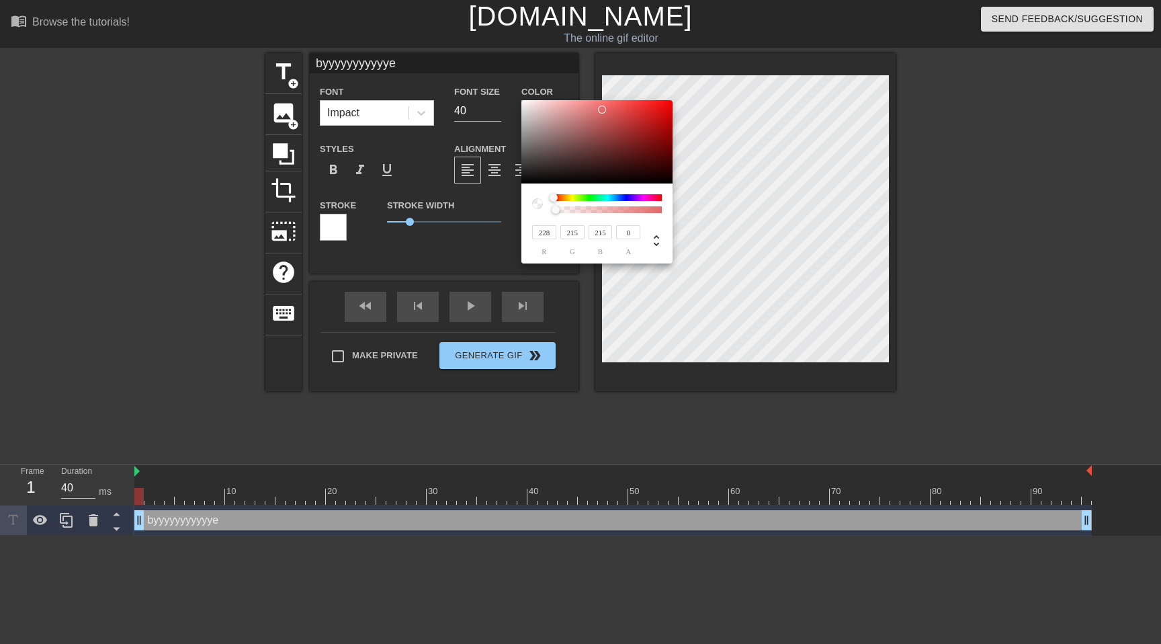
type input "223"
type input "230"
type input "232"
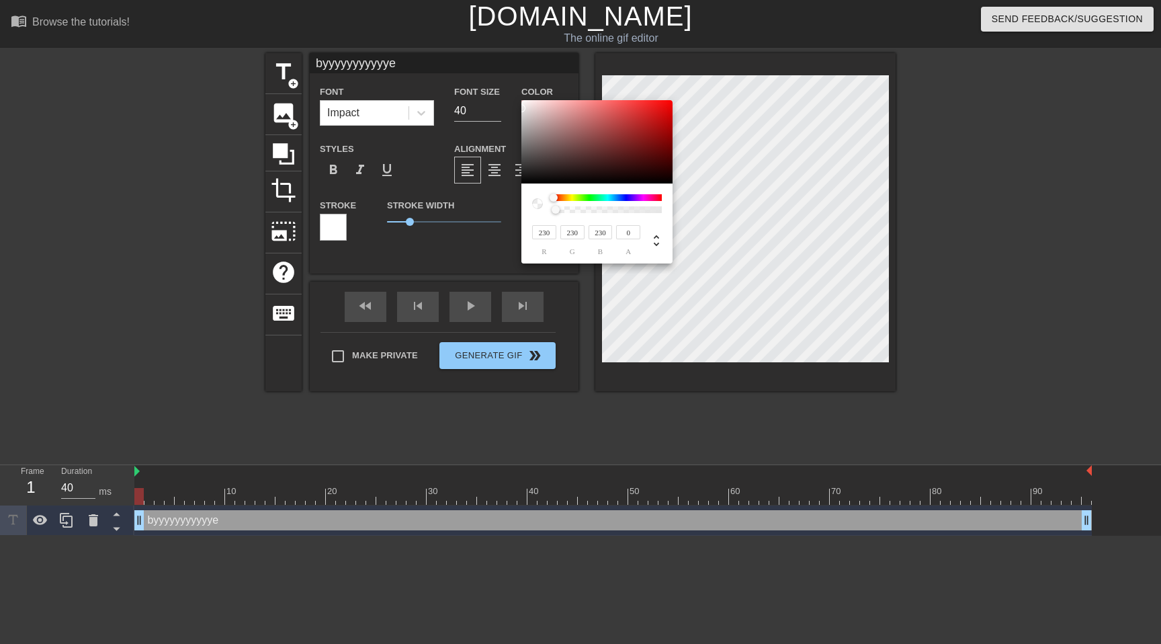
type input "232"
type input "234"
type input "130"
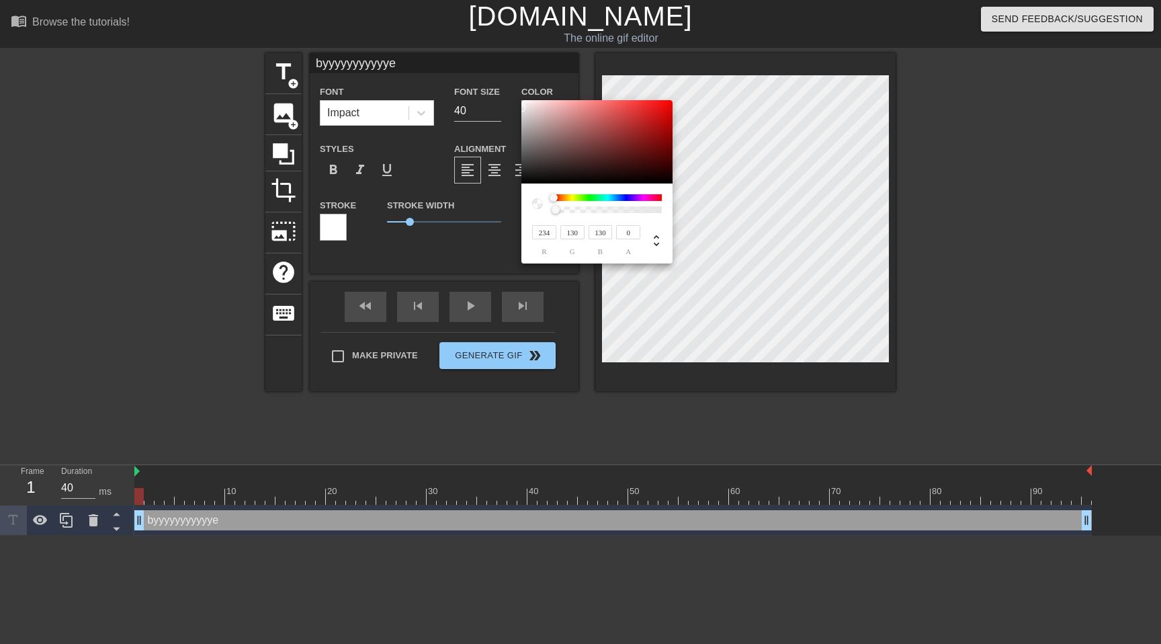
type input "239"
type input "133"
type input "243"
type input "135"
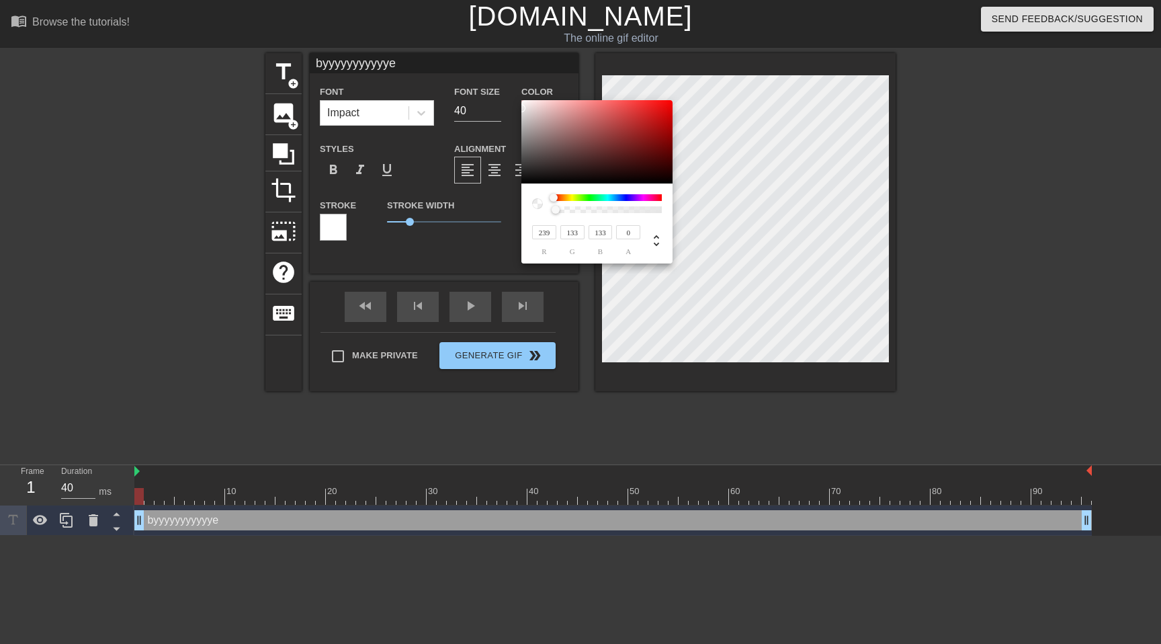
type input "135"
type input "245"
type input "249"
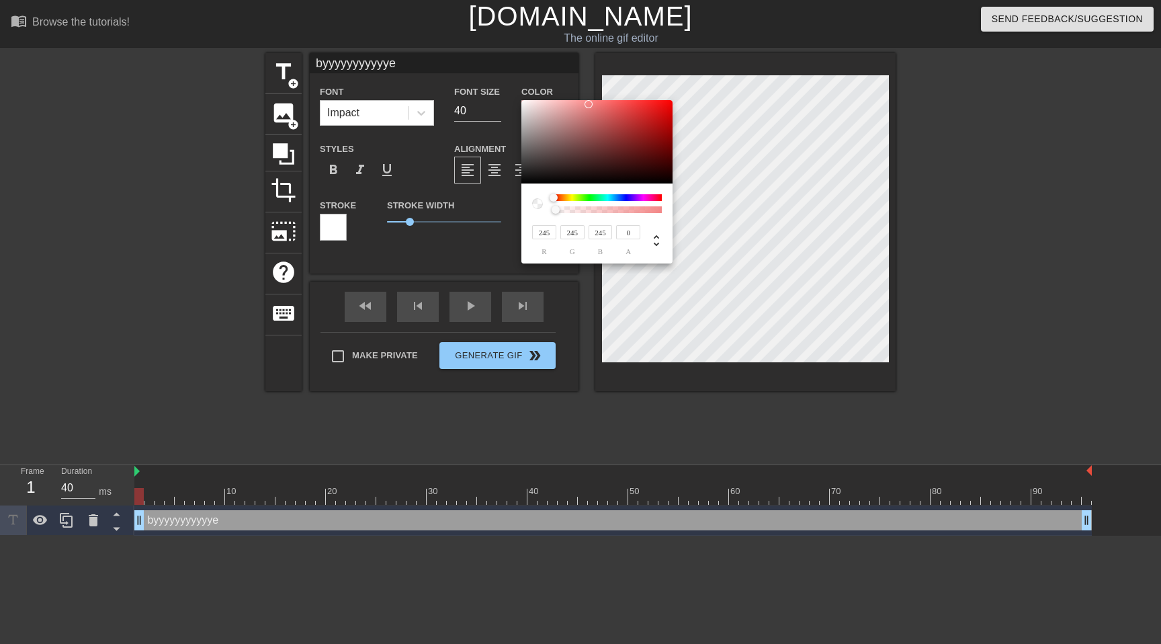
type input "249"
type input "253"
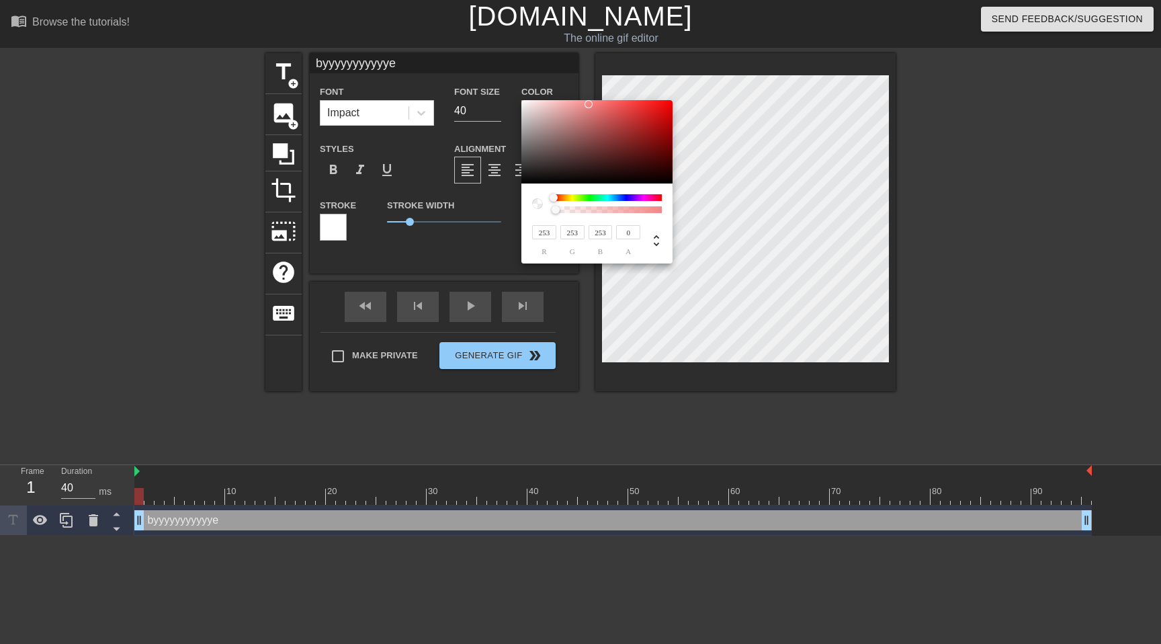
type input "255"
type input "253"
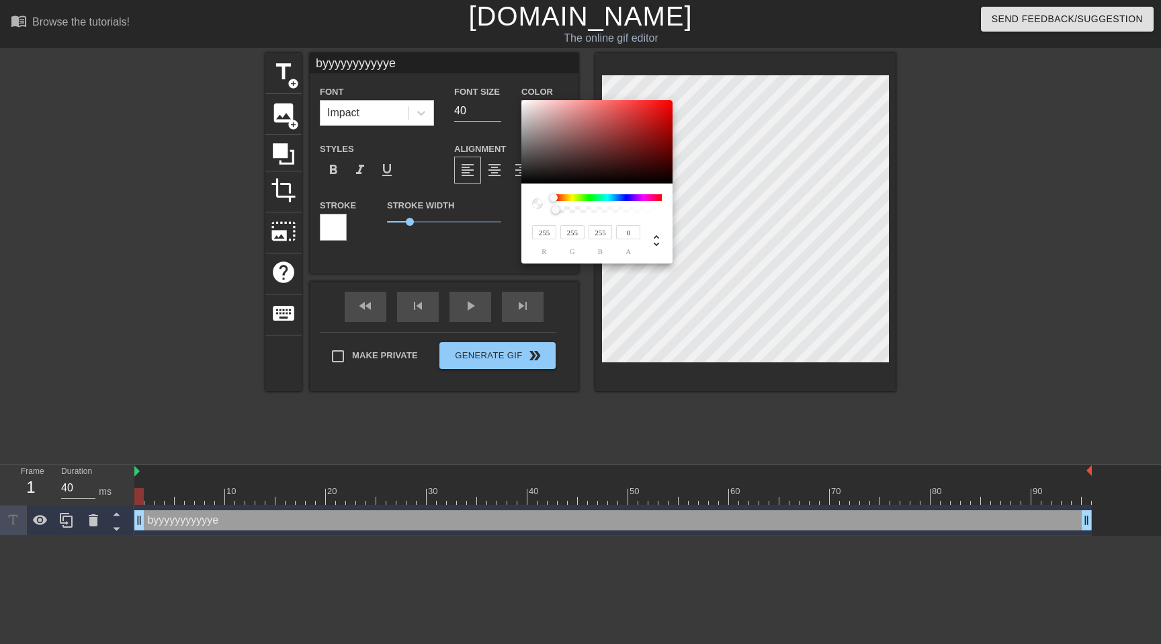
type input "253"
type input "243"
type input "239"
type input "206"
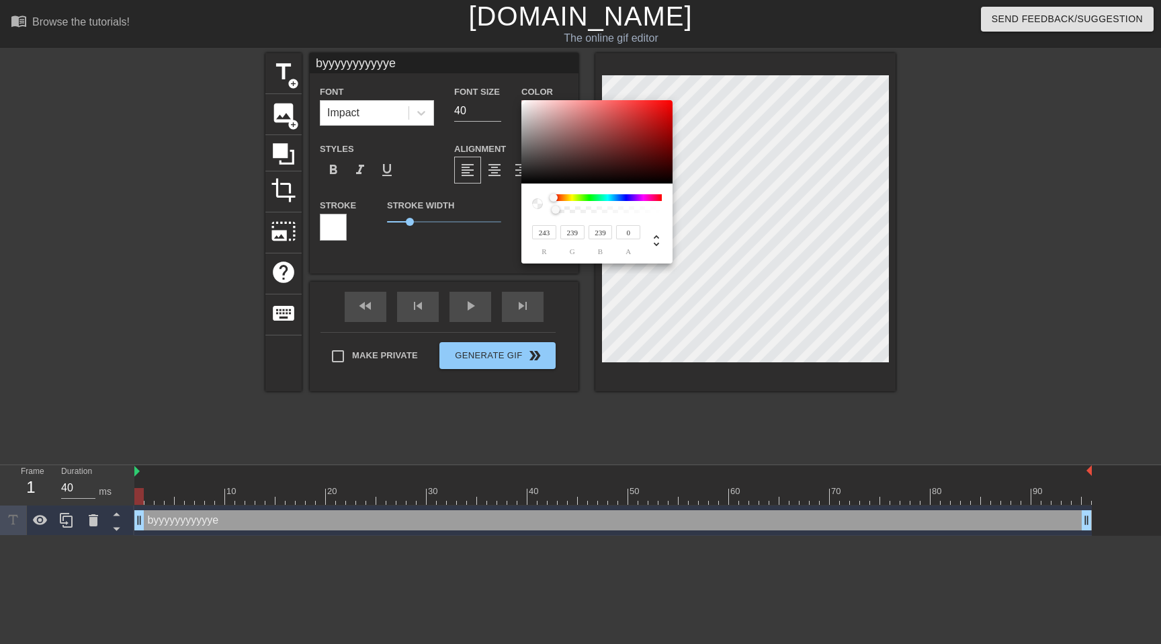
type input "178"
type input "162"
type input "125"
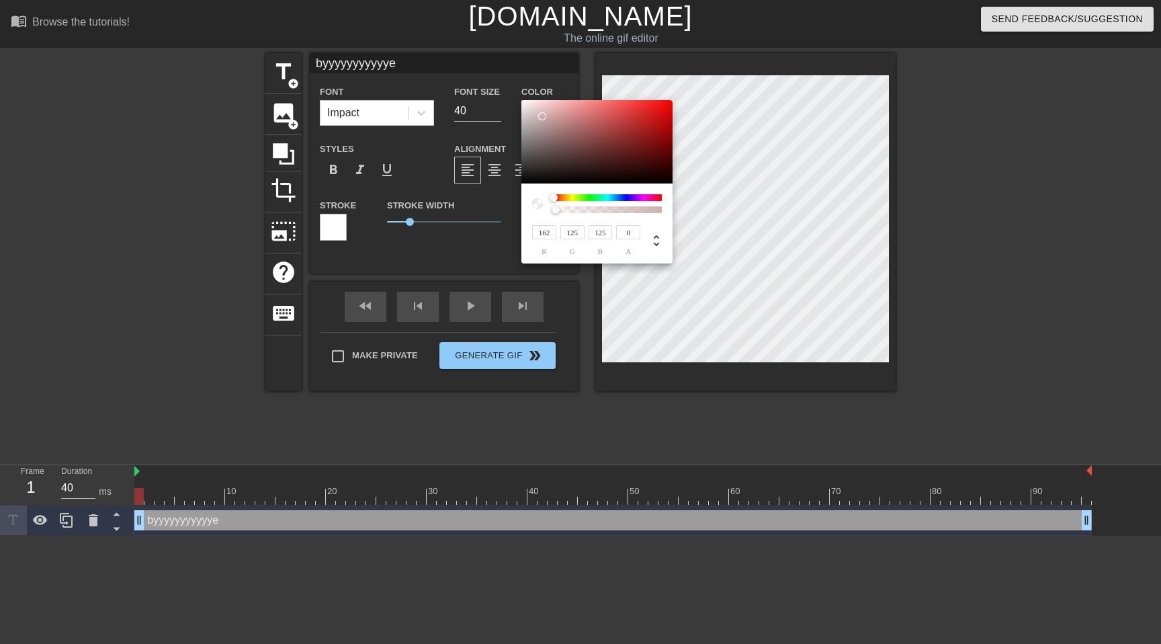
type input "121"
type input "86"
type input "105"
type input "72"
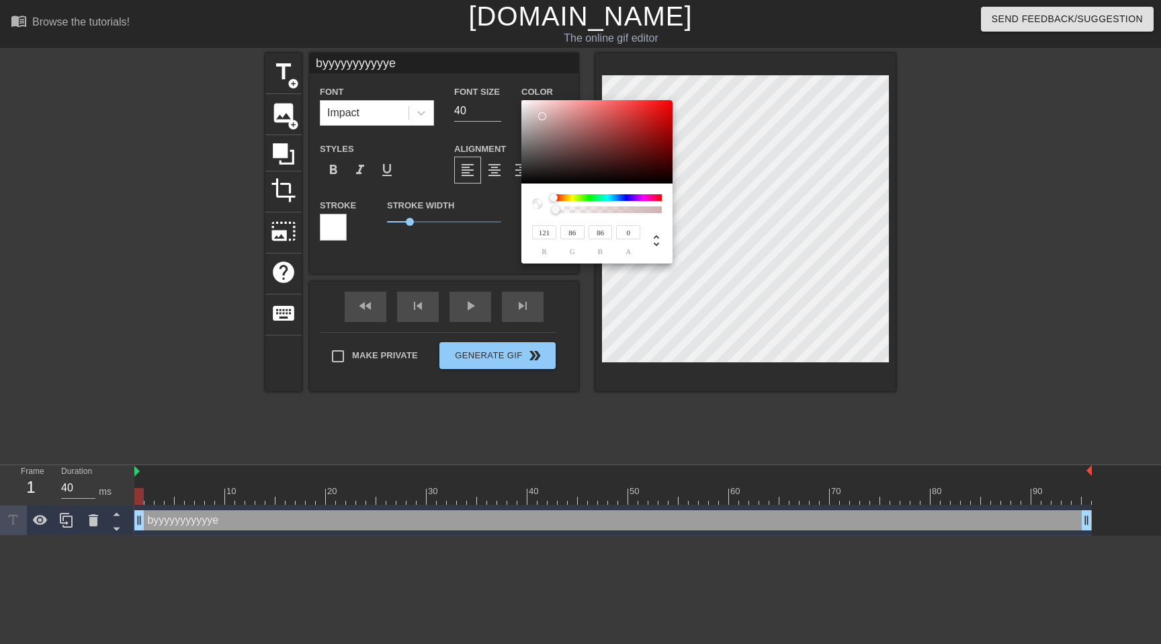
type input "72"
type input "100"
type input "69"
type input "94"
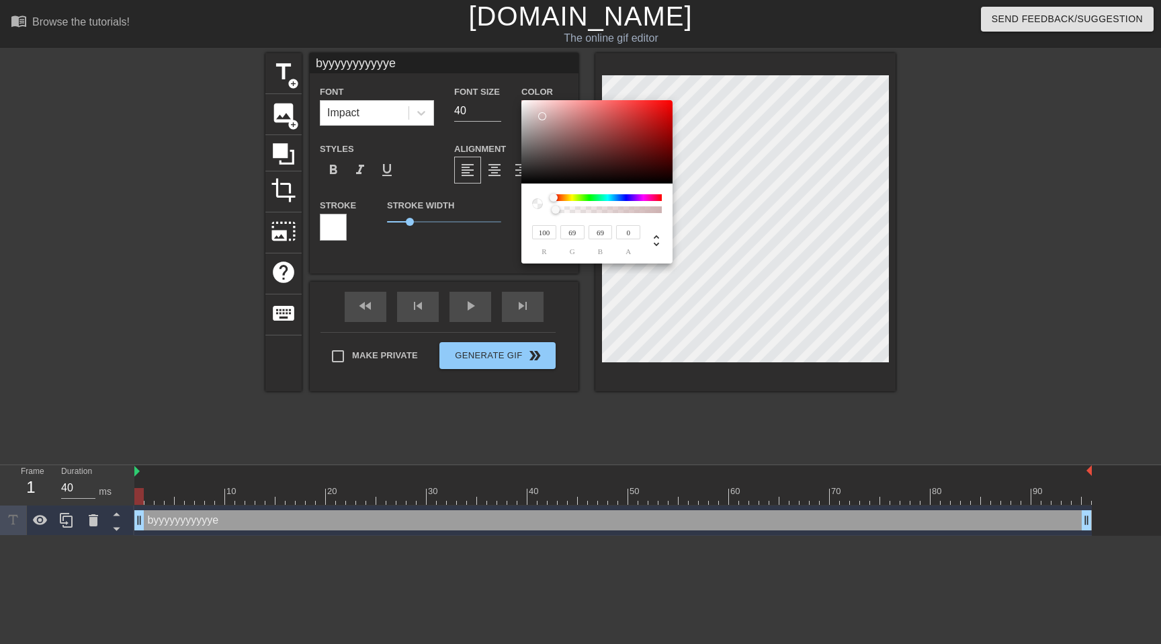
type input "64"
type input "78"
type input "50"
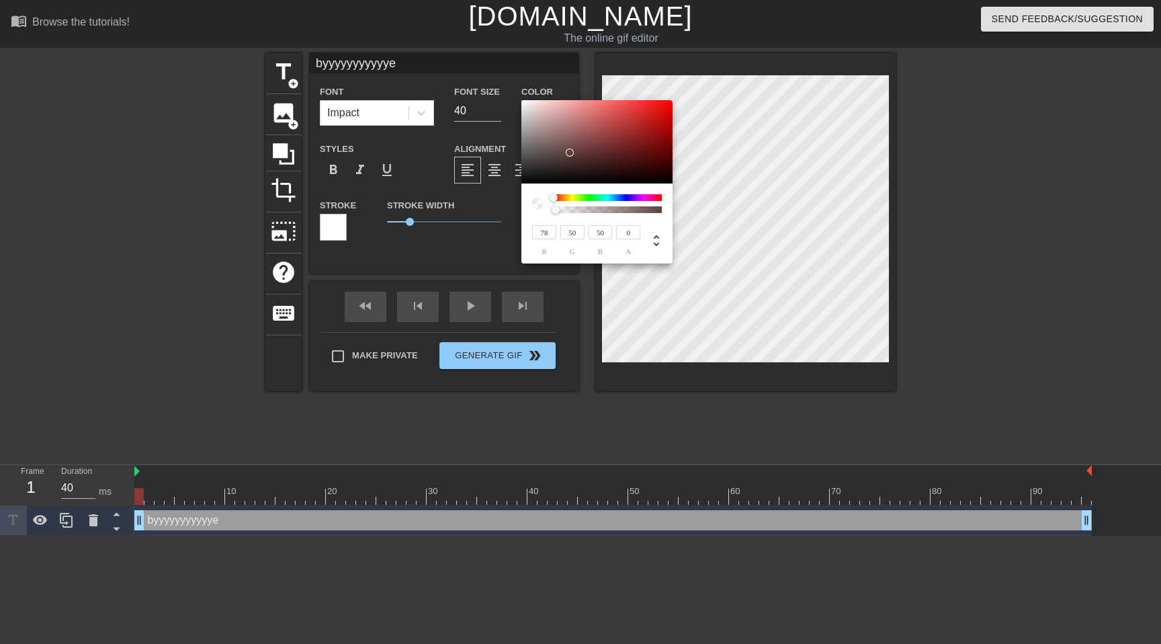
type input "49"
type input "28"
type input "43"
type input "24"
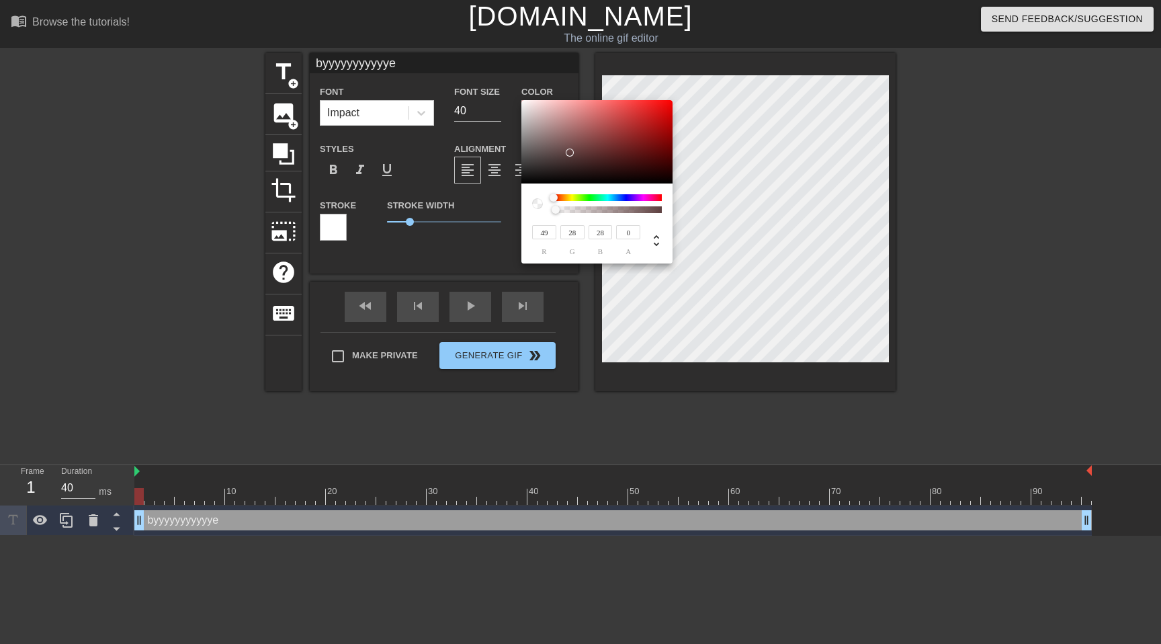
type input "24"
type input "47"
type input "26"
type input "51"
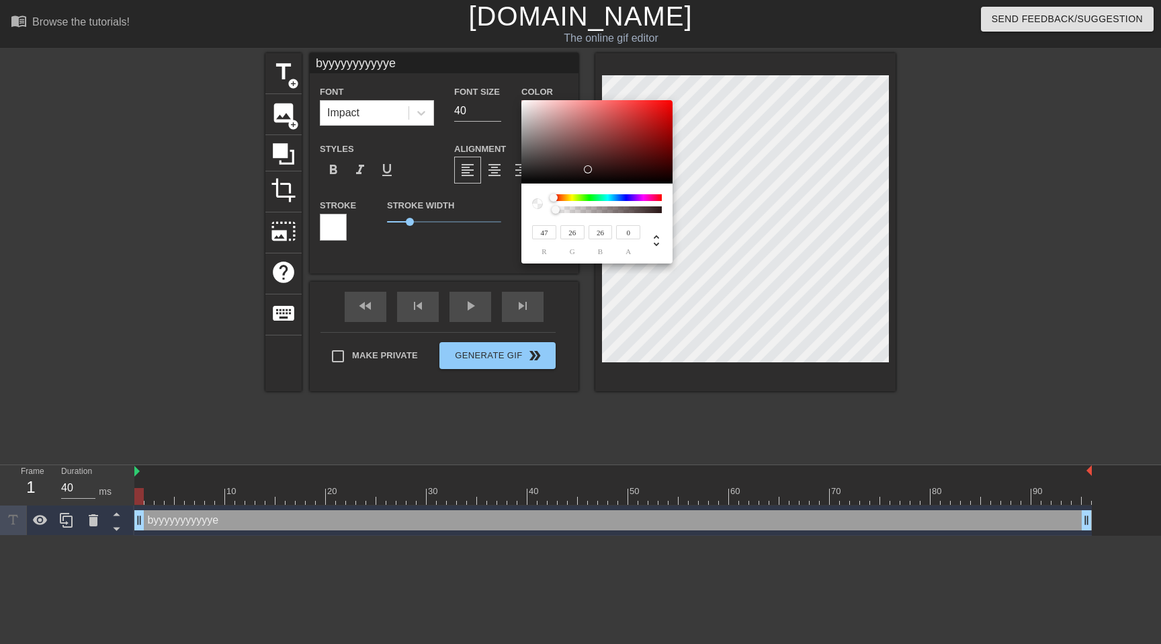
type input "27"
type input "55"
type input "29"
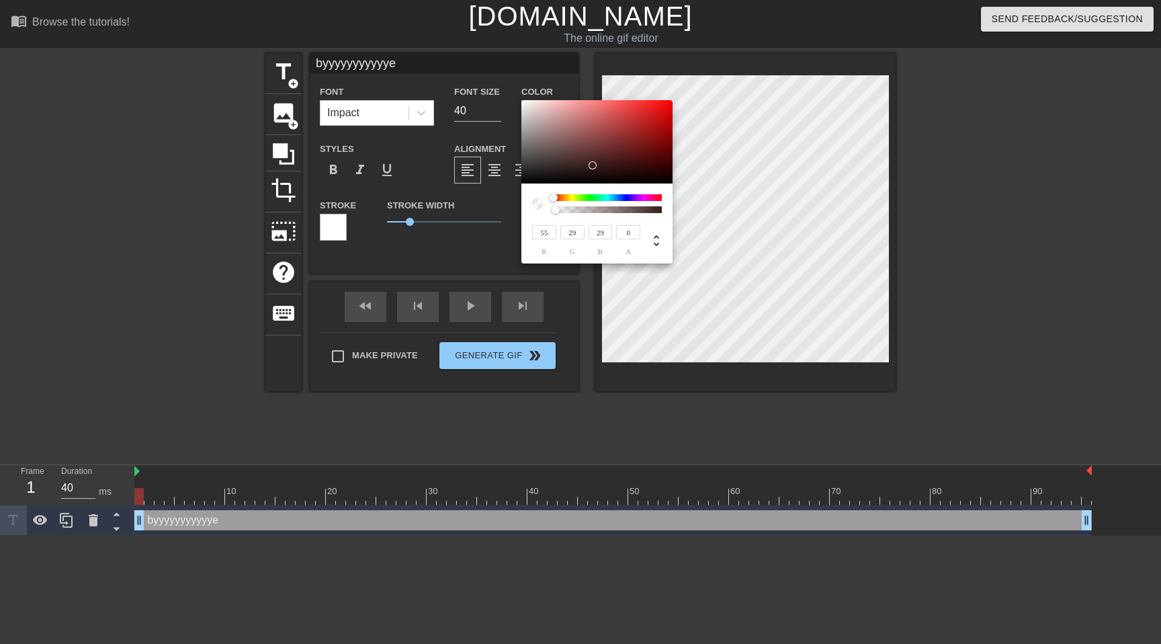
drag, startPoint x: 631, startPoint y: 124, endPoint x: 592, endPoint y: 165, distance: 56.6
click at [592, 165] on div at bounding box center [593, 165] width 8 height 8
type input "1"
drag, startPoint x: 558, startPoint y: 209, endPoint x: 732, endPoint y: 221, distance: 174.5
click at [732, 221] on div "55 r 29 g 29 b 1 a" at bounding box center [580, 322] width 1161 height 644
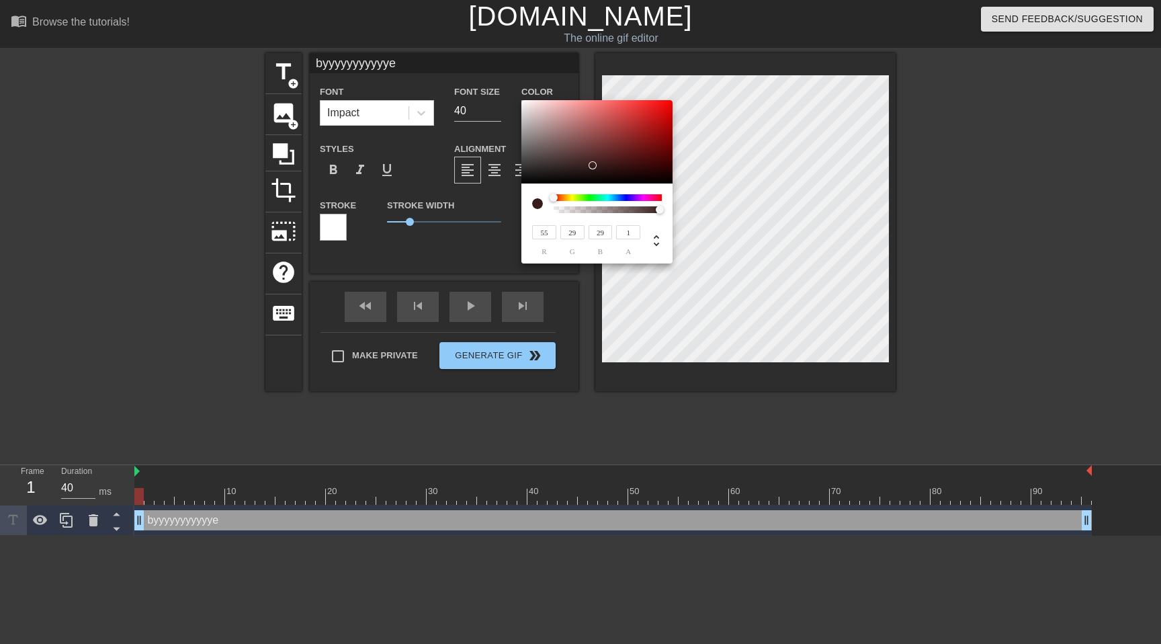
type input "61"
type input "32"
type input "78"
type input "45"
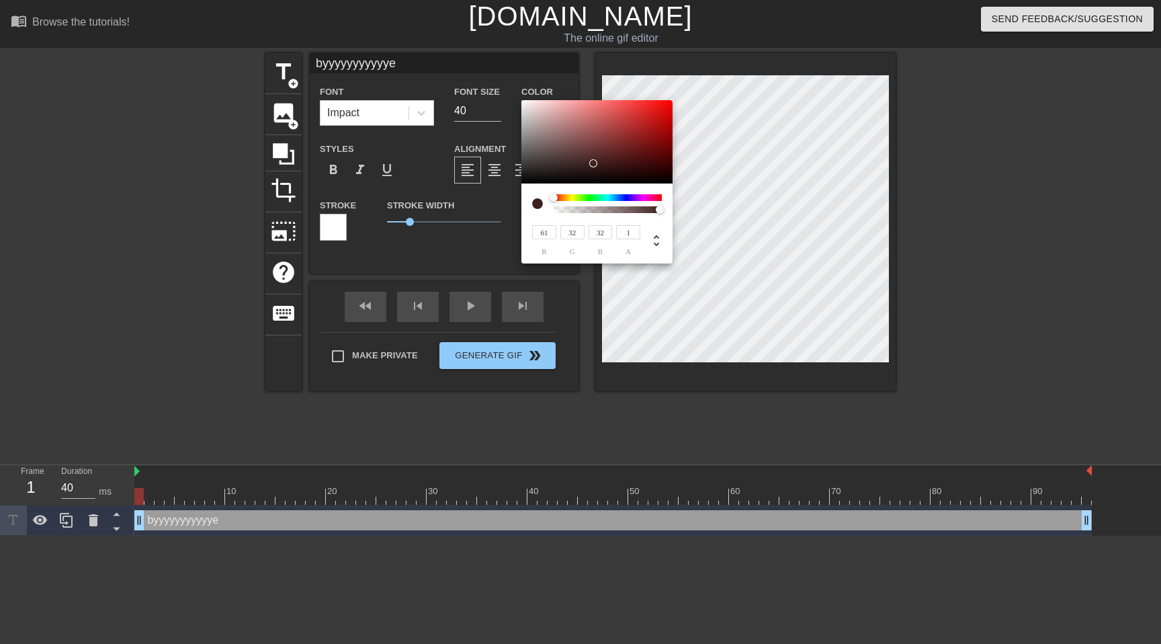
type input "45"
type input "148"
type input "110"
type input "201"
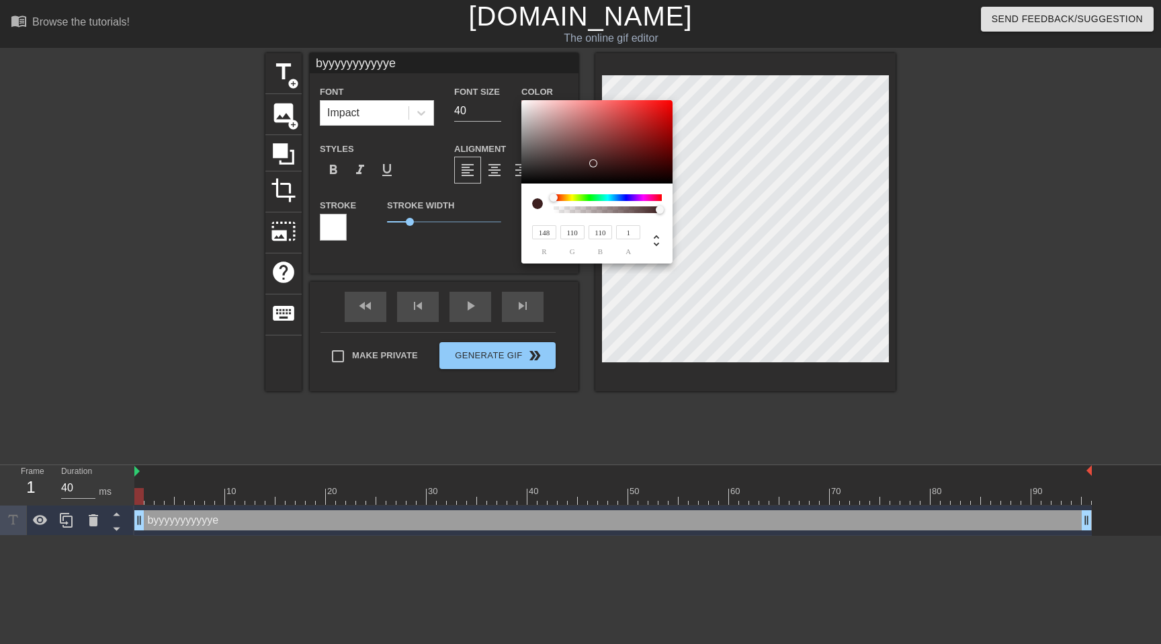
type input "168"
type input "218"
type input "187"
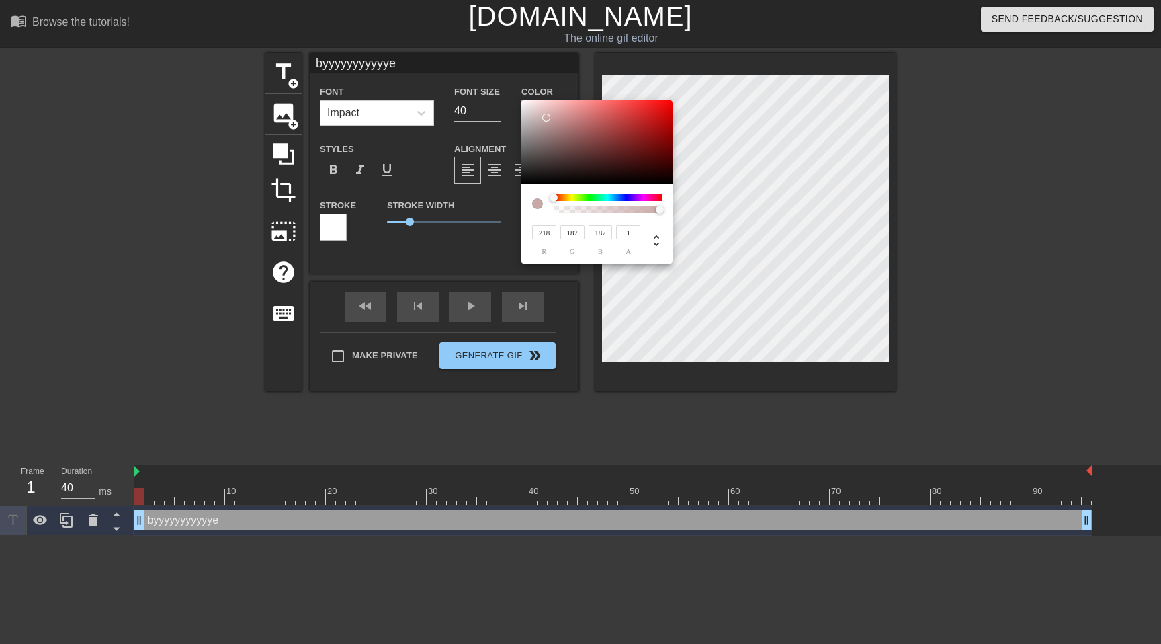
type input "222"
drag, startPoint x: 594, startPoint y: 163, endPoint x: 504, endPoint y: 90, distance: 115.6
click at [504, 90] on div "255 r 255 g 255 b 1 a" at bounding box center [580, 322] width 1161 height 644
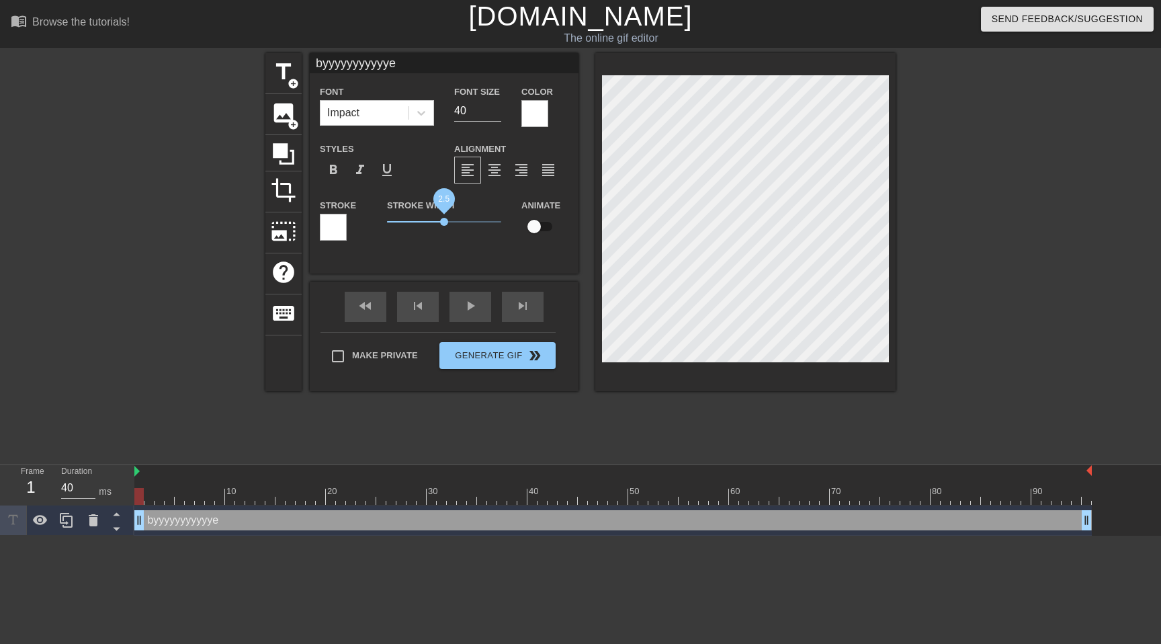
drag, startPoint x: 409, startPoint y: 218, endPoint x: 444, endPoint y: 219, distance: 35.0
click at [444, 219] on span "2.5" at bounding box center [444, 222] width 8 height 8
drag, startPoint x: 444, startPoint y: 219, endPoint x: 399, endPoint y: 221, distance: 45.8
click at [399, 221] on span "0.45" at bounding box center [397, 222] width 8 height 8
drag, startPoint x: 399, startPoint y: 221, endPoint x: 391, endPoint y: 221, distance: 8.1
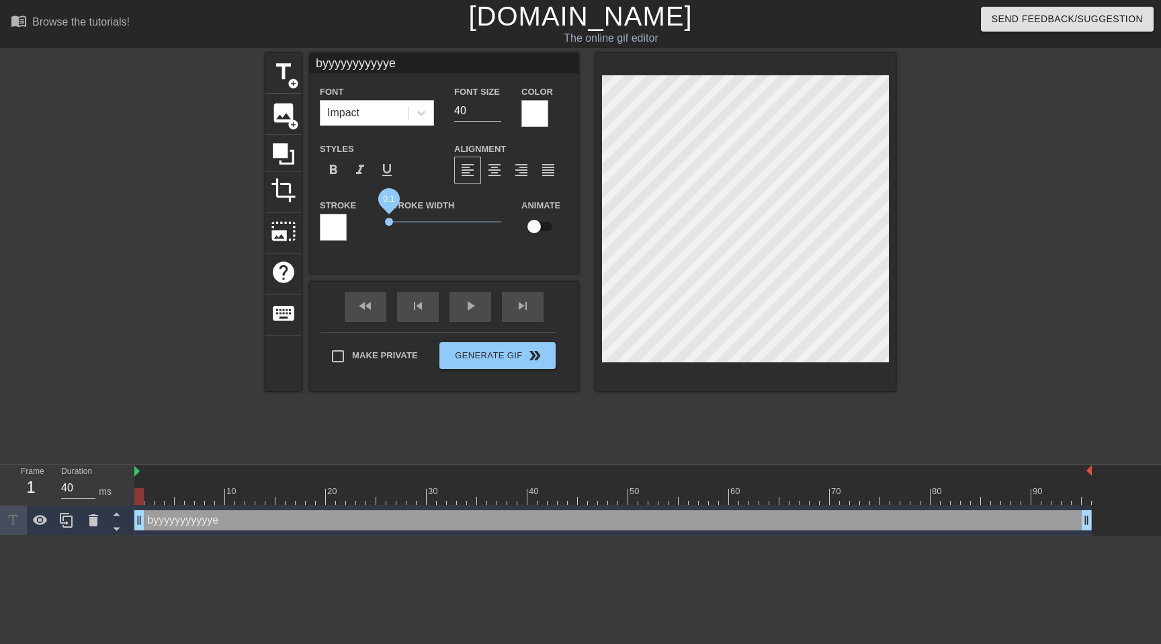
click at [391, 221] on span "0.1" at bounding box center [389, 222] width 8 height 8
drag, startPoint x: 391, startPoint y: 221, endPoint x: 354, endPoint y: 221, distance: 37.0
click at [355, 221] on div "Stroke Stroke Width 0 Animate" at bounding box center [444, 225] width 269 height 56
click at [440, 260] on div "byyyyyyyyyyye Font Impact Font Size 40 Color Styles format_bold format_italic f…" at bounding box center [444, 163] width 269 height 220
click at [497, 114] on input "39" at bounding box center [477, 111] width 47 height 22
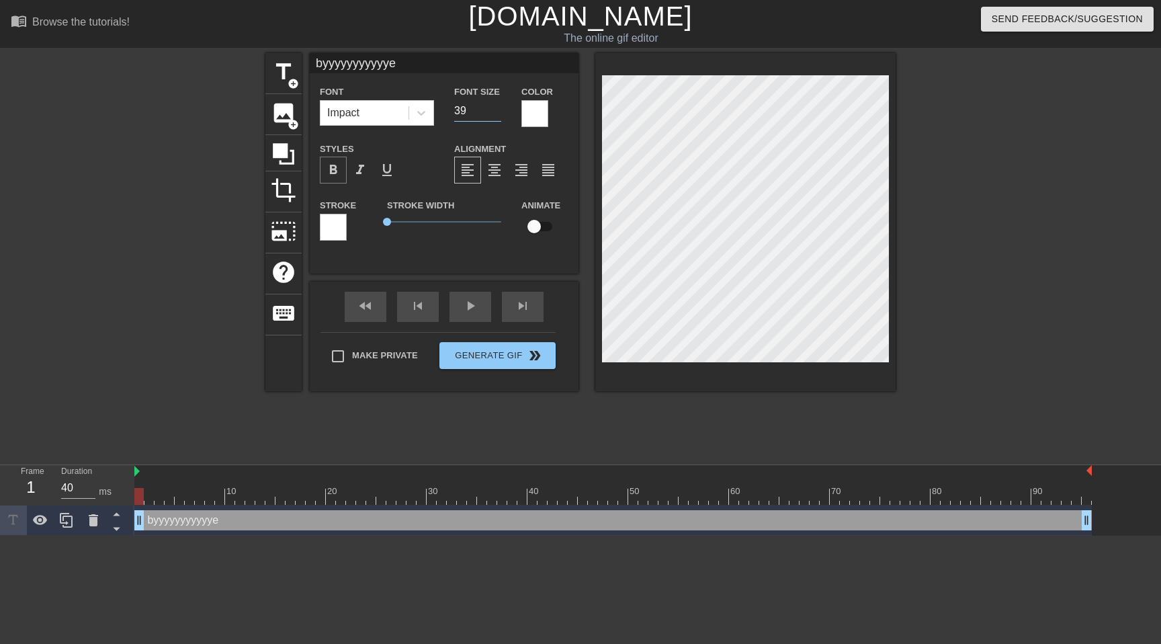
click at [331, 168] on span "format_bold" at bounding box center [333, 170] width 16 height 16
click at [437, 252] on div "Stroke Width 0" at bounding box center [444, 225] width 134 height 56
click at [349, 429] on div "title add_circle image add_circle crop photo_size_select_large help keyboard by…" at bounding box center [580, 254] width 630 height 403
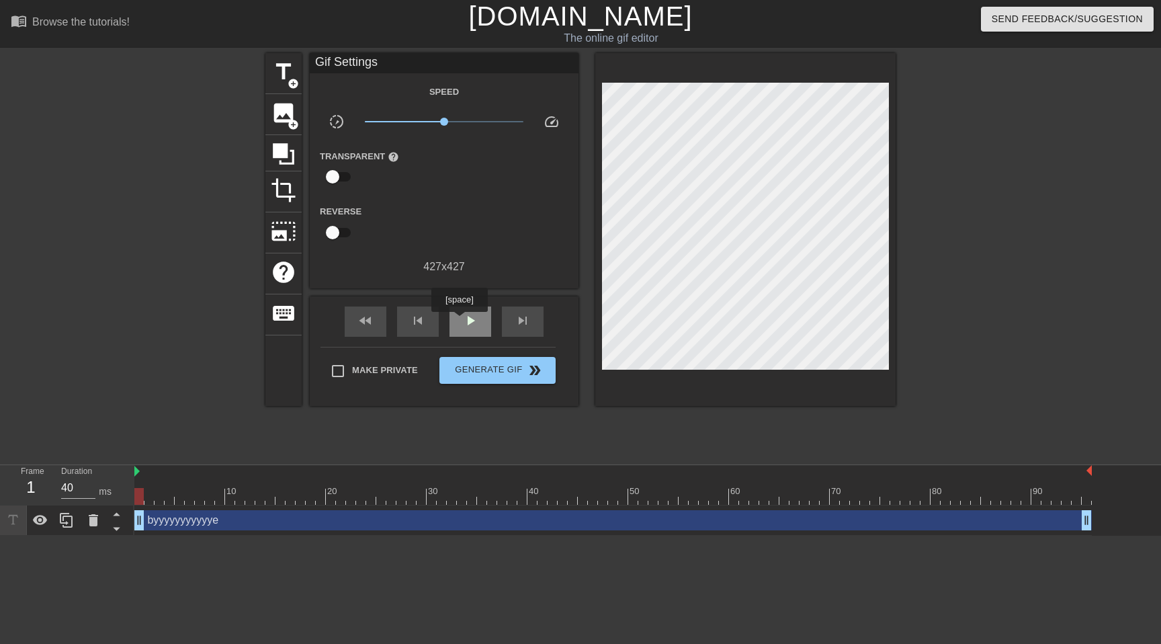
click at [461, 321] on div "play_arrow" at bounding box center [471, 322] width 42 height 30
click at [224, 505] on div "10 20 30 40 50 60 70 80 90" at bounding box center [613, 485] width 958 height 40
click at [222, 520] on div "byyyyyyyyyyye drag_handle drag_handle" at bounding box center [613, 520] width 958 height 20
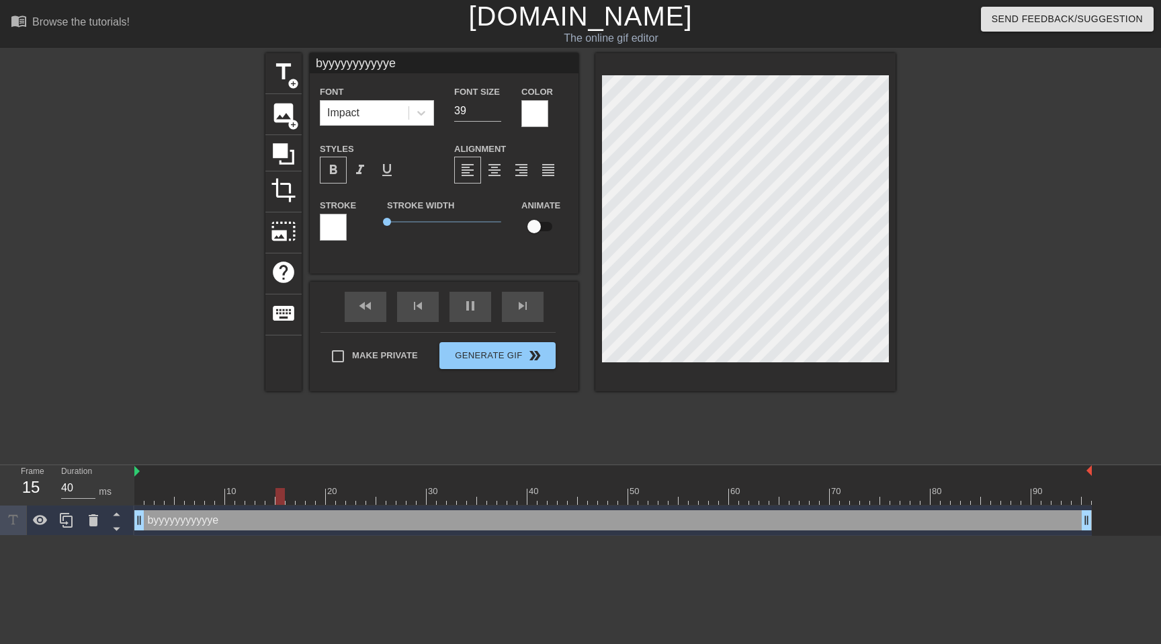
click at [222, 520] on div "byyyyyyyyyyye drag_handle drag_handle" at bounding box center [613, 520] width 958 height 20
click at [464, 307] on div "pause" at bounding box center [471, 307] width 42 height 30
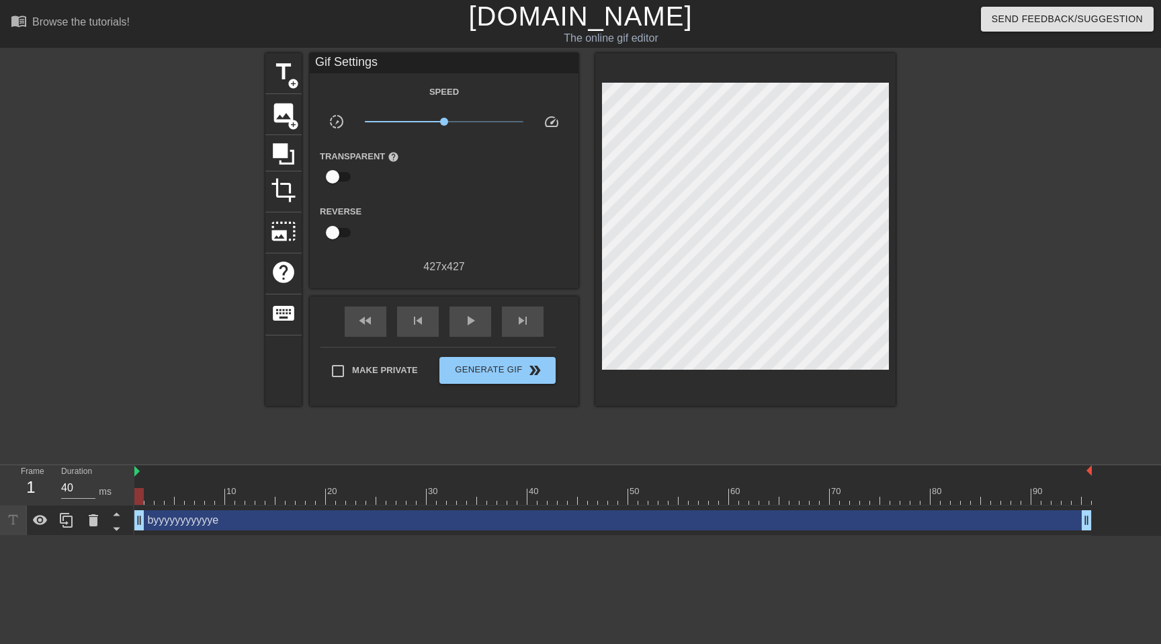
drag, startPoint x: 220, startPoint y: 521, endPoint x: 249, endPoint y: 522, distance: 28.9
click at [249, 522] on div "byyyyyyyyyyye drag_handle drag_handle" at bounding box center [613, 520] width 958 height 20
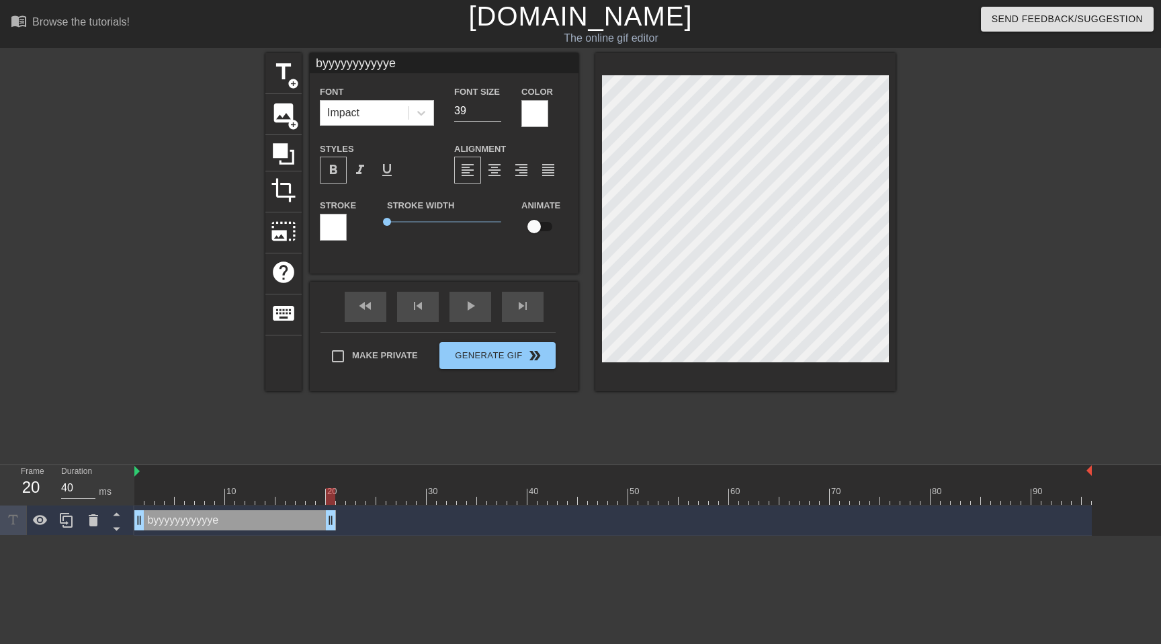
drag, startPoint x: 1090, startPoint y: 521, endPoint x: 316, endPoint y: 510, distance: 773.7
click at [316, 510] on div "byyyyyyyyyyye drag_handle drag_handle" at bounding box center [613, 520] width 958 height 20
drag, startPoint x: 314, startPoint y: 520, endPoint x: 235, endPoint y: 514, distance: 78.9
click at [235, 514] on div "byyyyyyyyyyye drag_handle drag_handle" at bounding box center [613, 520] width 958 height 20
click at [596, 443] on div "title add_circle image add_circle crop photo_size_select_large help keyboard by…" at bounding box center [580, 254] width 630 height 403
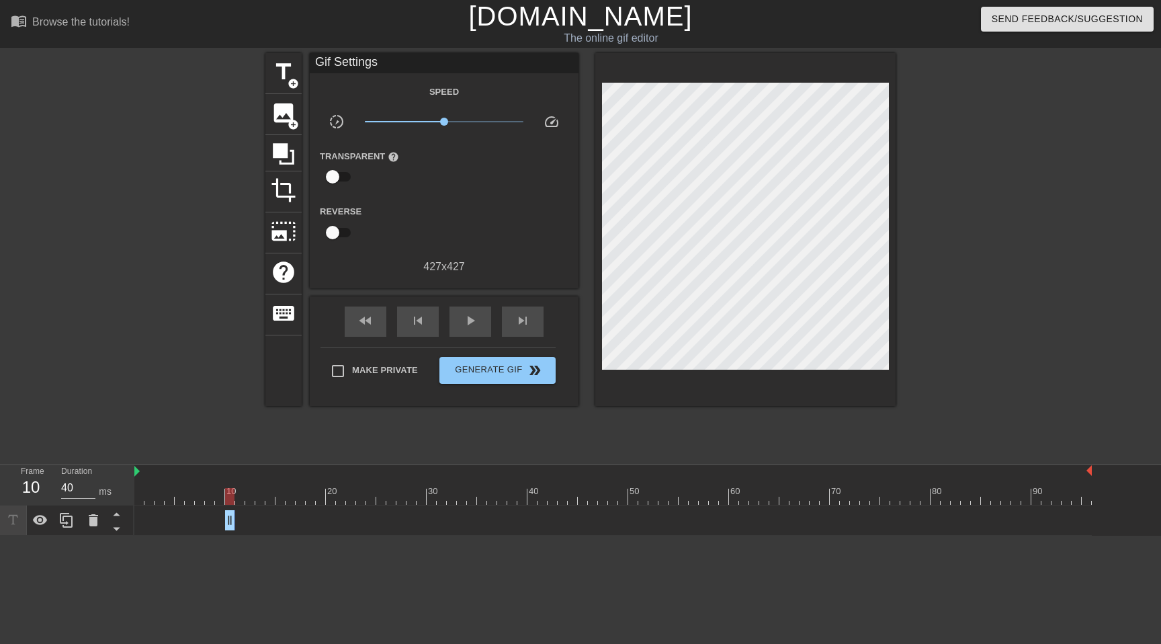
drag, startPoint x: 143, startPoint y: 522, endPoint x: 307, endPoint y: 512, distance: 164.3
click at [307, 512] on div "byyyyyyyyyyye drag_handle drag_handle" at bounding box center [613, 520] width 958 height 20
drag, startPoint x: 231, startPoint y: 520, endPoint x: 325, endPoint y: 514, distance: 94.3
drag, startPoint x: 319, startPoint y: 524, endPoint x: 135, endPoint y: 528, distance: 184.2
click at [134, 528] on div "byyyyyyyyyyye drag_handle drag_handle" at bounding box center [613, 520] width 958 height 20
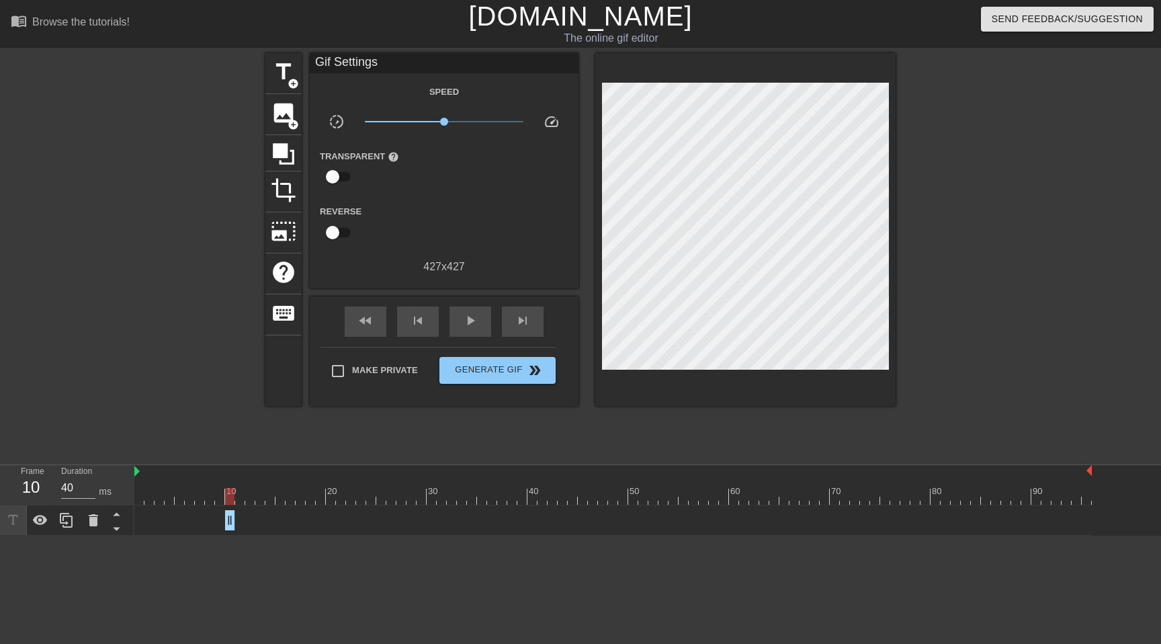
drag, startPoint x: 229, startPoint y: 523, endPoint x: 130, endPoint y: 527, distance: 99.6
click at [130, 527] on div "Frame 10 Duration 40 ms 10 20 30 40 50 60 70 80 90 byyyyyyyyyyye drag_handle dr…" at bounding box center [580, 500] width 1161 height 71
drag, startPoint x: 233, startPoint y: 519, endPoint x: 302, endPoint y: 520, distance: 68.6
drag, startPoint x: 227, startPoint y: 523, endPoint x: 108, endPoint y: 526, distance: 119.0
click at [108, 526] on div "Frame 1 Duration 40 ms 10 20 30 40 50 60 70 80 90 byyyyyyyyyyye drag_handle dra…" at bounding box center [580, 500] width 1161 height 71
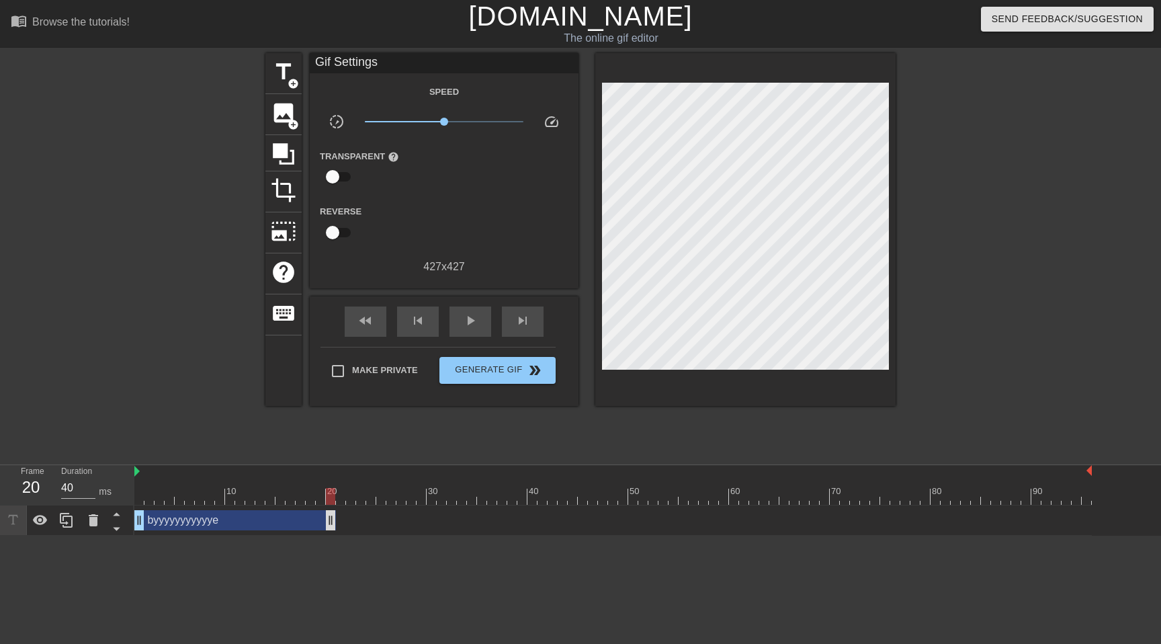
drag, startPoint x: 301, startPoint y: 524, endPoint x: 330, endPoint y: 521, distance: 29.0
drag, startPoint x: 330, startPoint y: 521, endPoint x: 323, endPoint y: 522, distance: 7.5
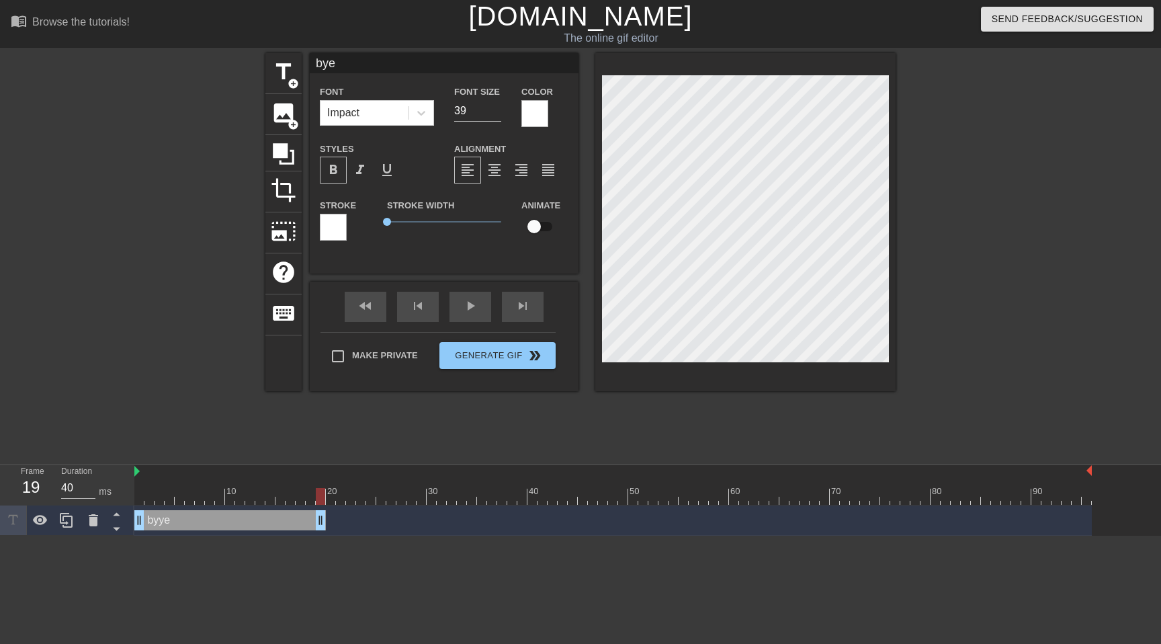
scroll to position [0, 0]
drag, startPoint x: 321, startPoint y: 522, endPoint x: 221, endPoint y: 527, distance: 99.6
click at [463, 304] on div "fast_rewind skip_previous play_arrow skip_next" at bounding box center [444, 307] width 219 height 50
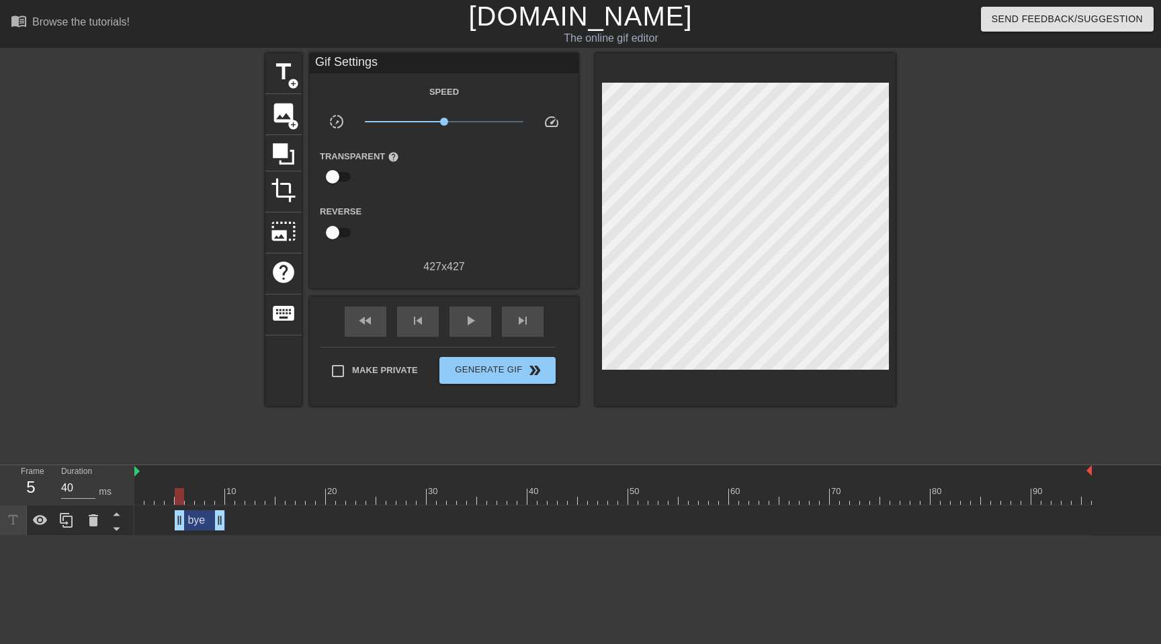
drag, startPoint x: 140, startPoint y: 523, endPoint x: 181, endPoint y: 522, distance: 41.0
drag, startPoint x: 223, startPoint y: 528, endPoint x: 237, endPoint y: 527, distance: 14.1
click at [237, 527] on div "bye drag_handle drag_handle" at bounding box center [613, 520] width 958 height 20
drag, startPoint x: 181, startPoint y: 523, endPoint x: 110, endPoint y: 522, distance: 70.6
click at [110, 522] on div "Frame 1 Duration 40 ms 10 20 30 40 50 60 70 80 90 bye drag_handle drag_handle" at bounding box center [580, 500] width 1161 height 71
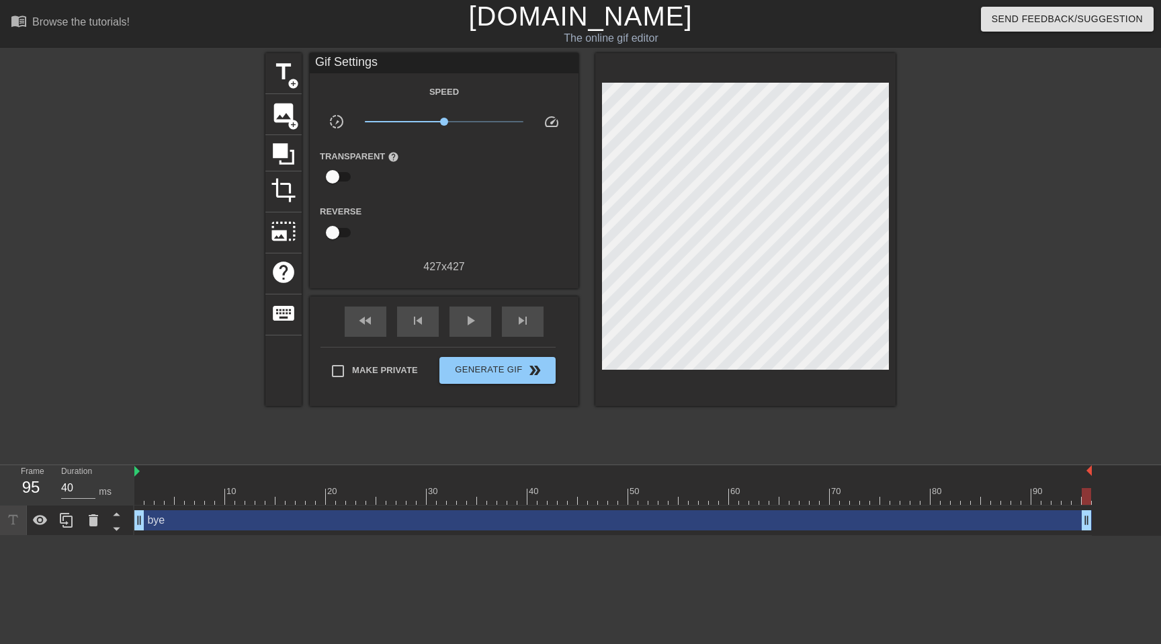
drag, startPoint x: 231, startPoint y: 520, endPoint x: 1098, endPoint y: 510, distance: 866.5
click at [1098, 510] on div "bye drag_handle drag_handle" at bounding box center [647, 520] width 1027 height 30
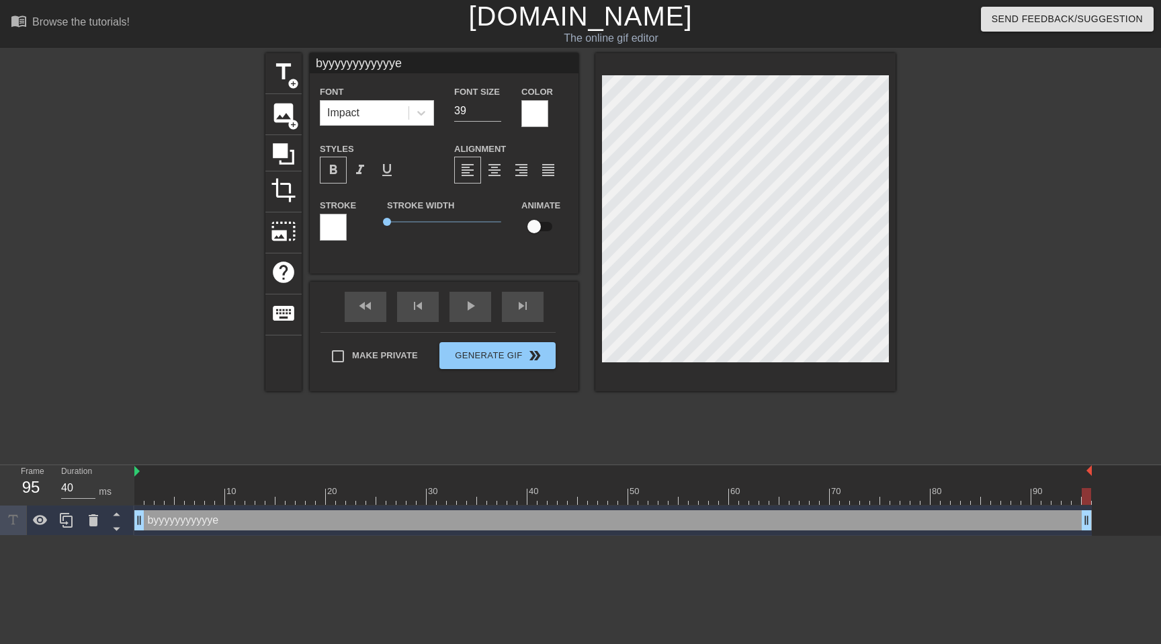
scroll to position [0, 4]
click at [1016, 304] on div at bounding box center [1013, 254] width 202 height 403
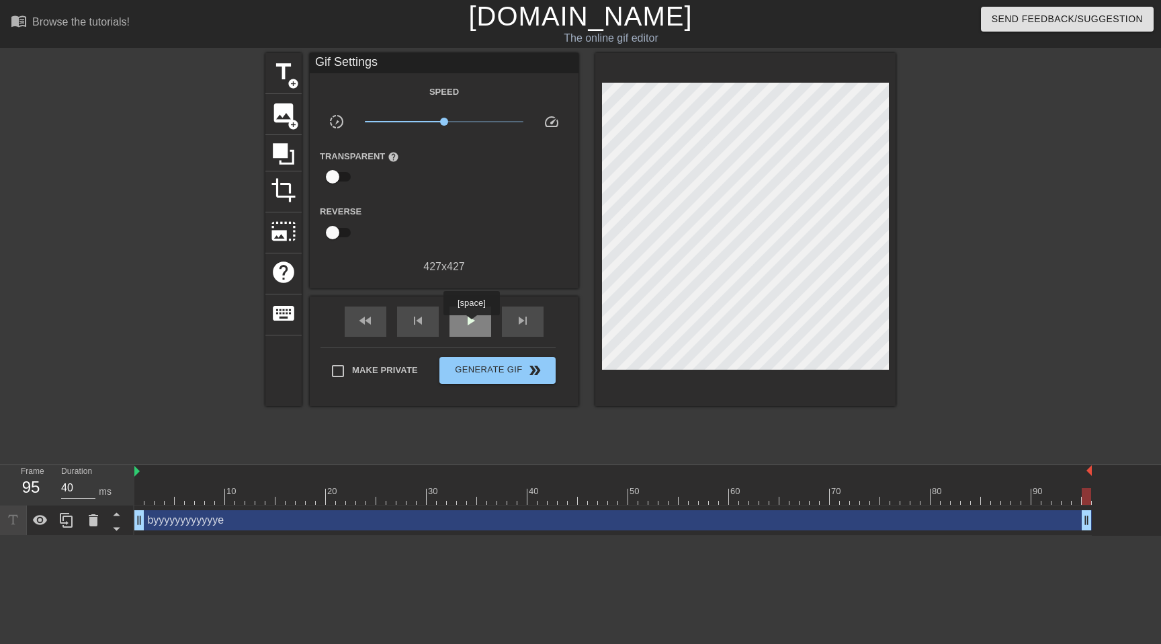
click at [473, 325] on span "play_arrow" at bounding box center [470, 321] width 16 height 16
click at [493, 376] on span "Generate Gif double_arrow" at bounding box center [498, 370] width 106 height 16
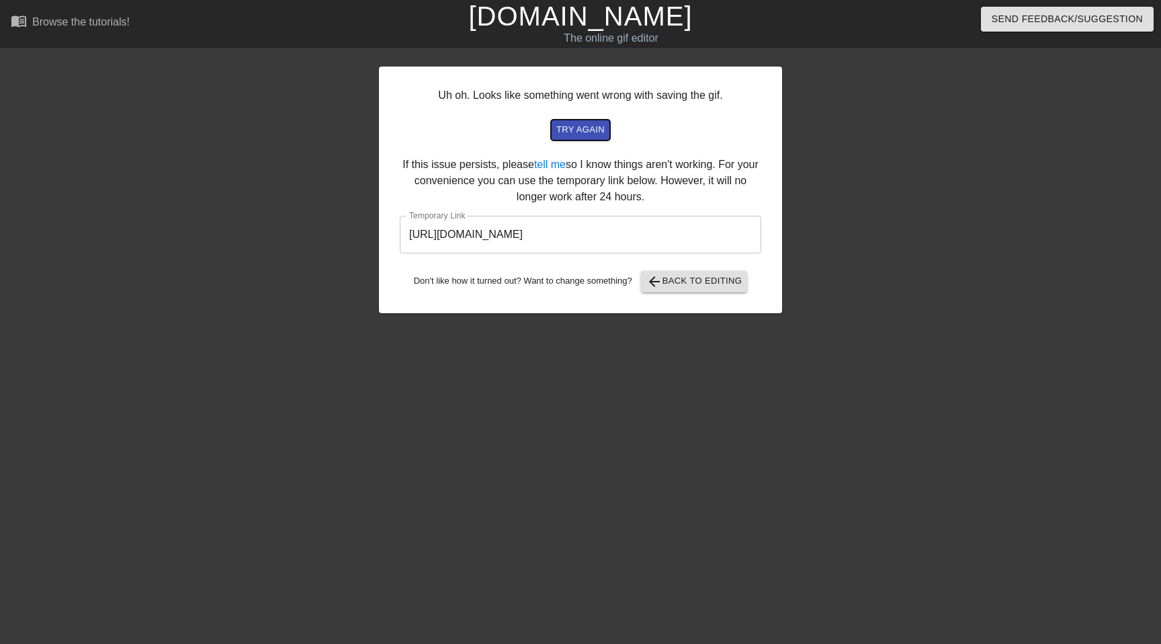
click at [575, 126] on span "try again" at bounding box center [581, 129] width 48 height 15
click at [600, 130] on span "try again" at bounding box center [581, 129] width 48 height 15
